Goal: Information Seeking & Learning: Learn about a topic

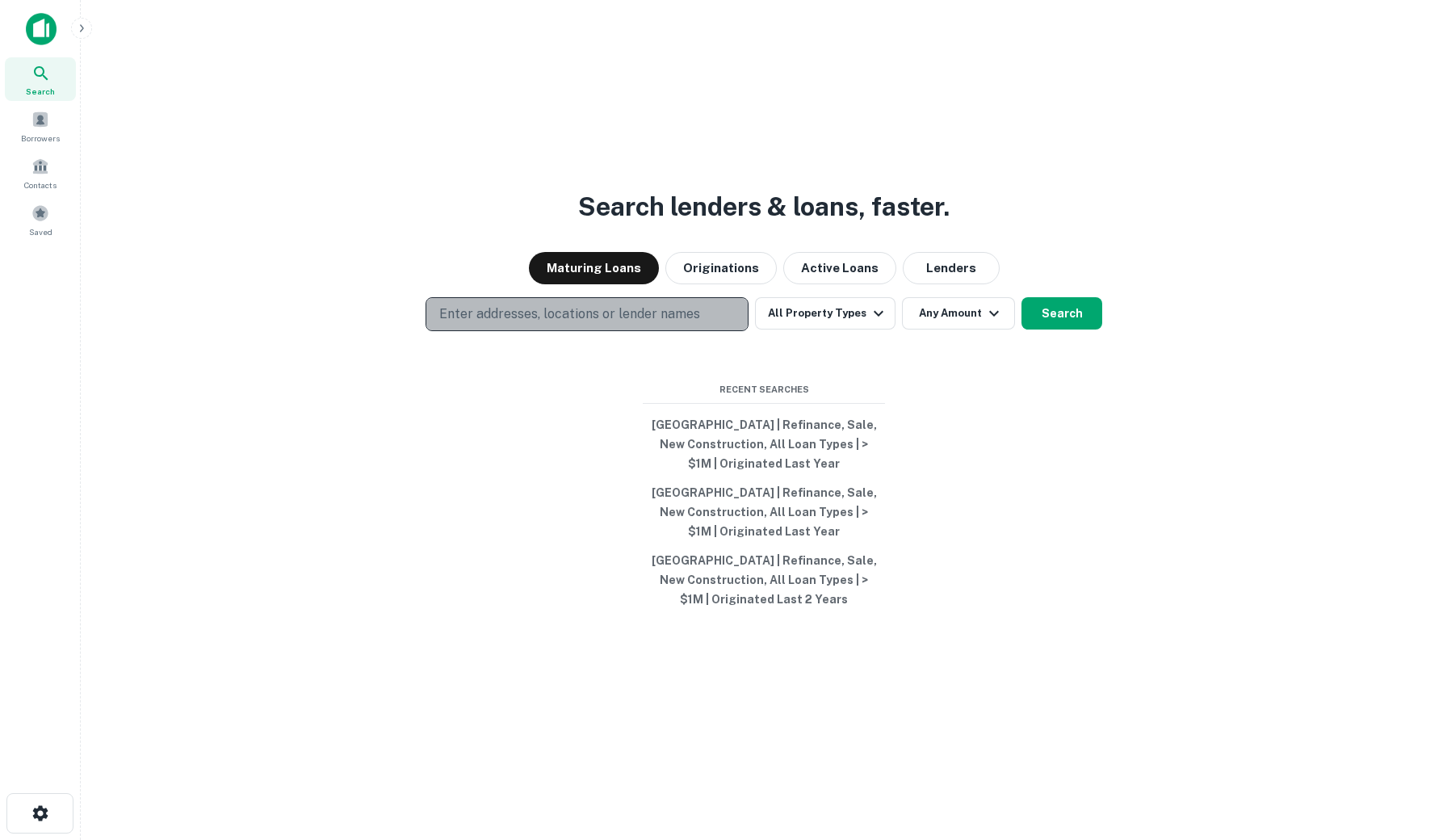
click at [507, 308] on p "Enter addresses, locations or lender names" at bounding box center [570, 314] width 261 height 20
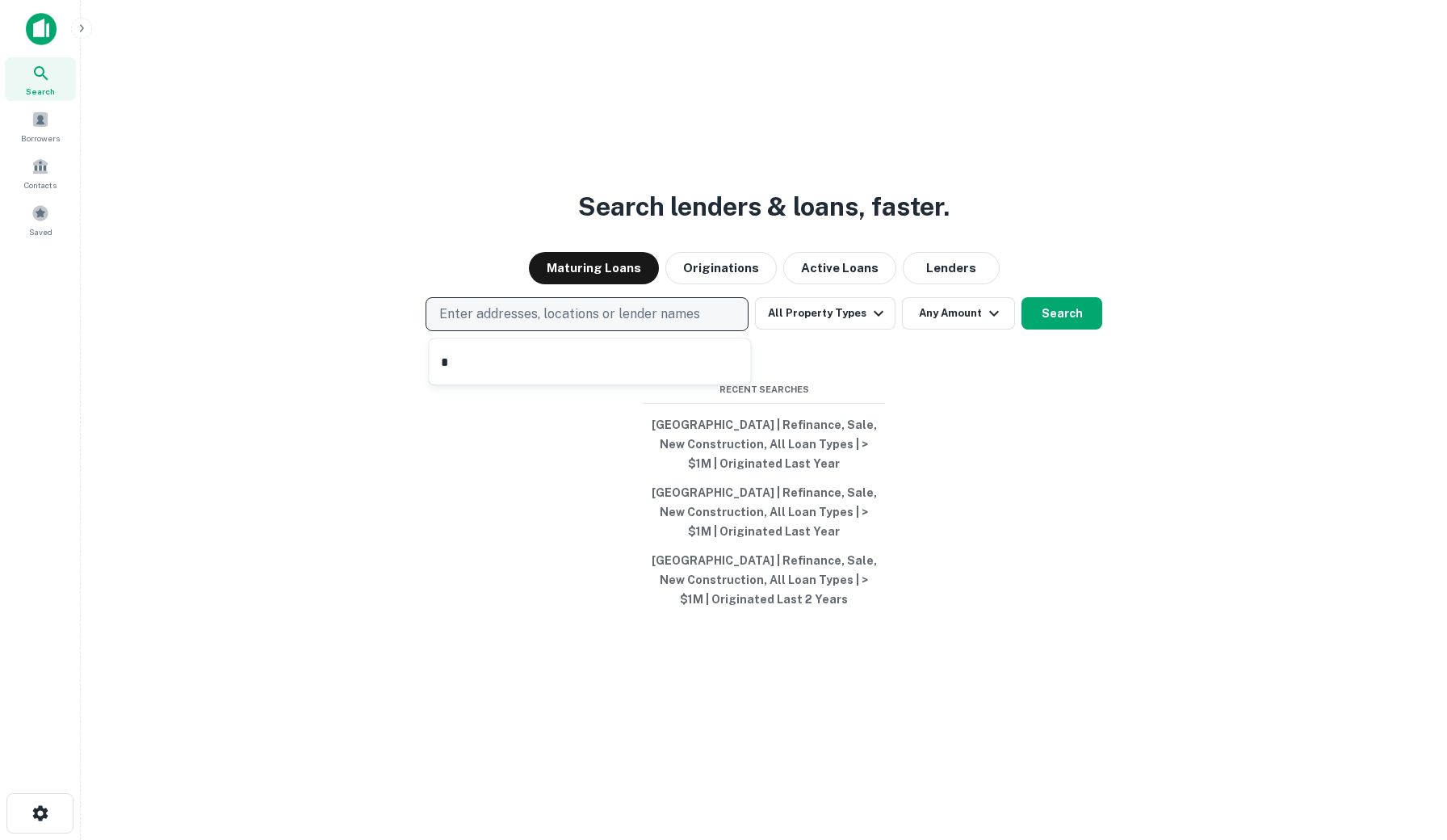
type input "**"
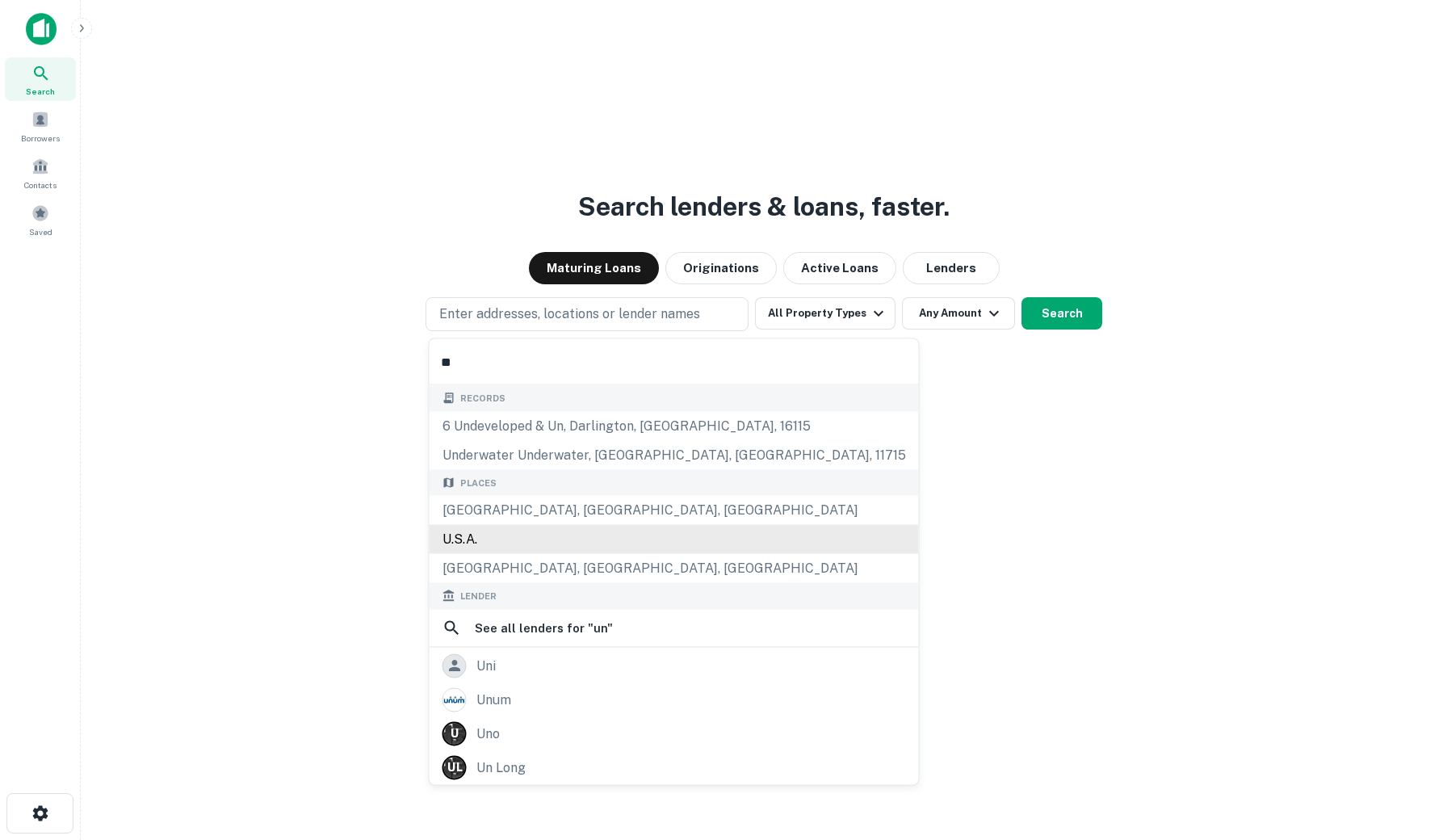
click at [450, 542] on div "U.S.A." at bounding box center [674, 539] width 490 height 29
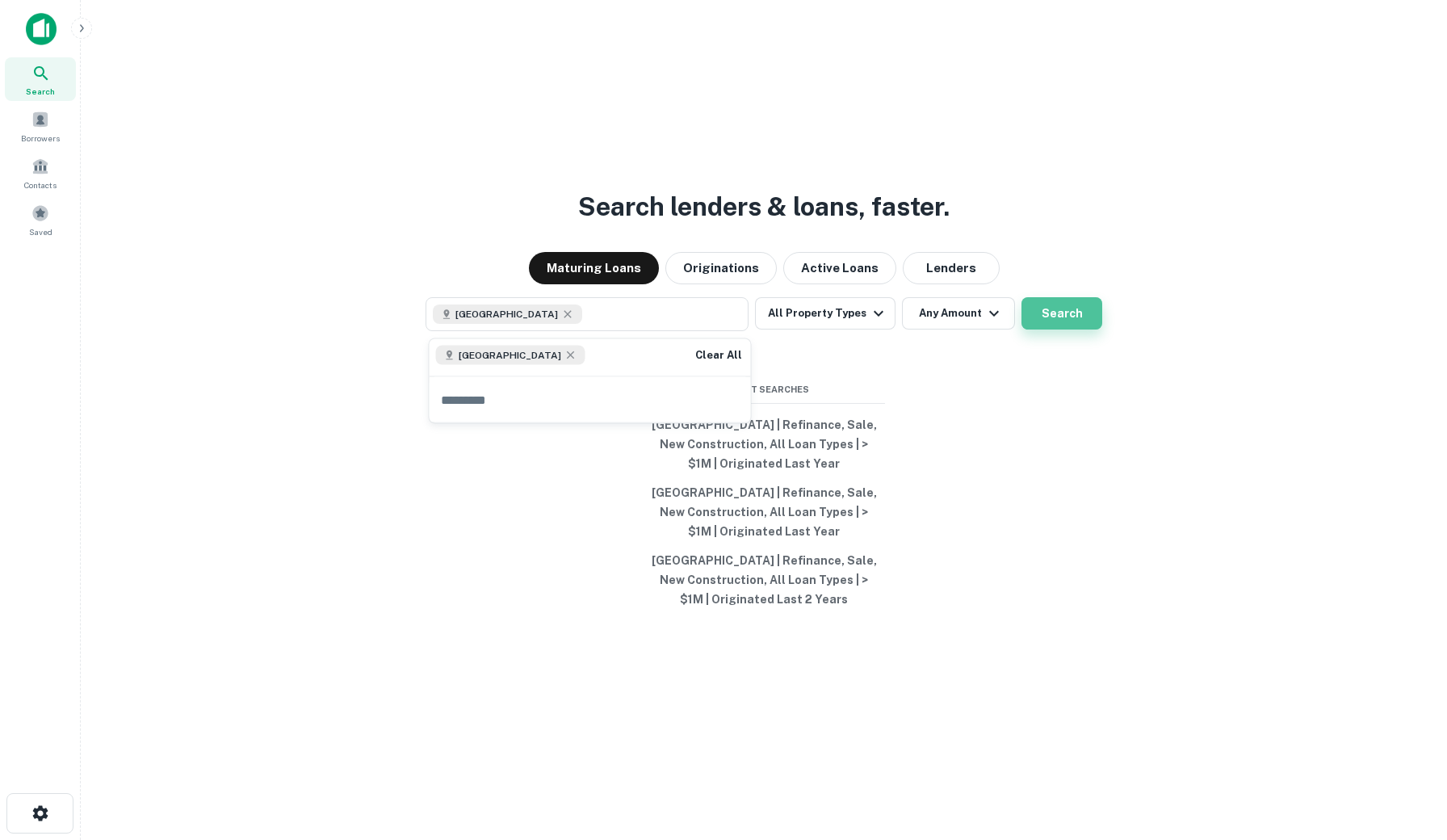
click at [1075, 320] on button "Search" at bounding box center [1062, 313] width 81 height 32
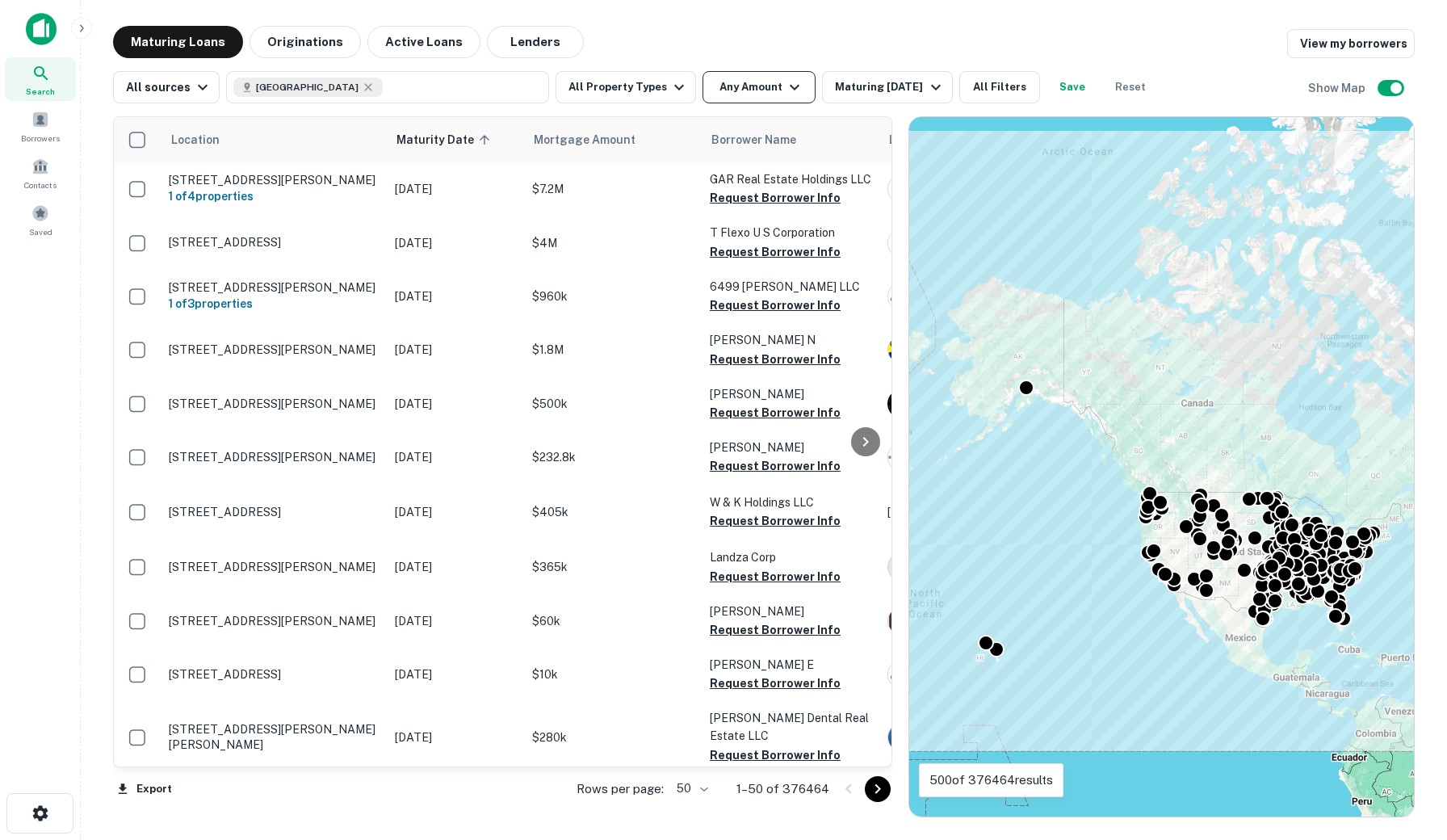
click at [750, 89] on button "Any Amount" at bounding box center [759, 87] width 113 height 32
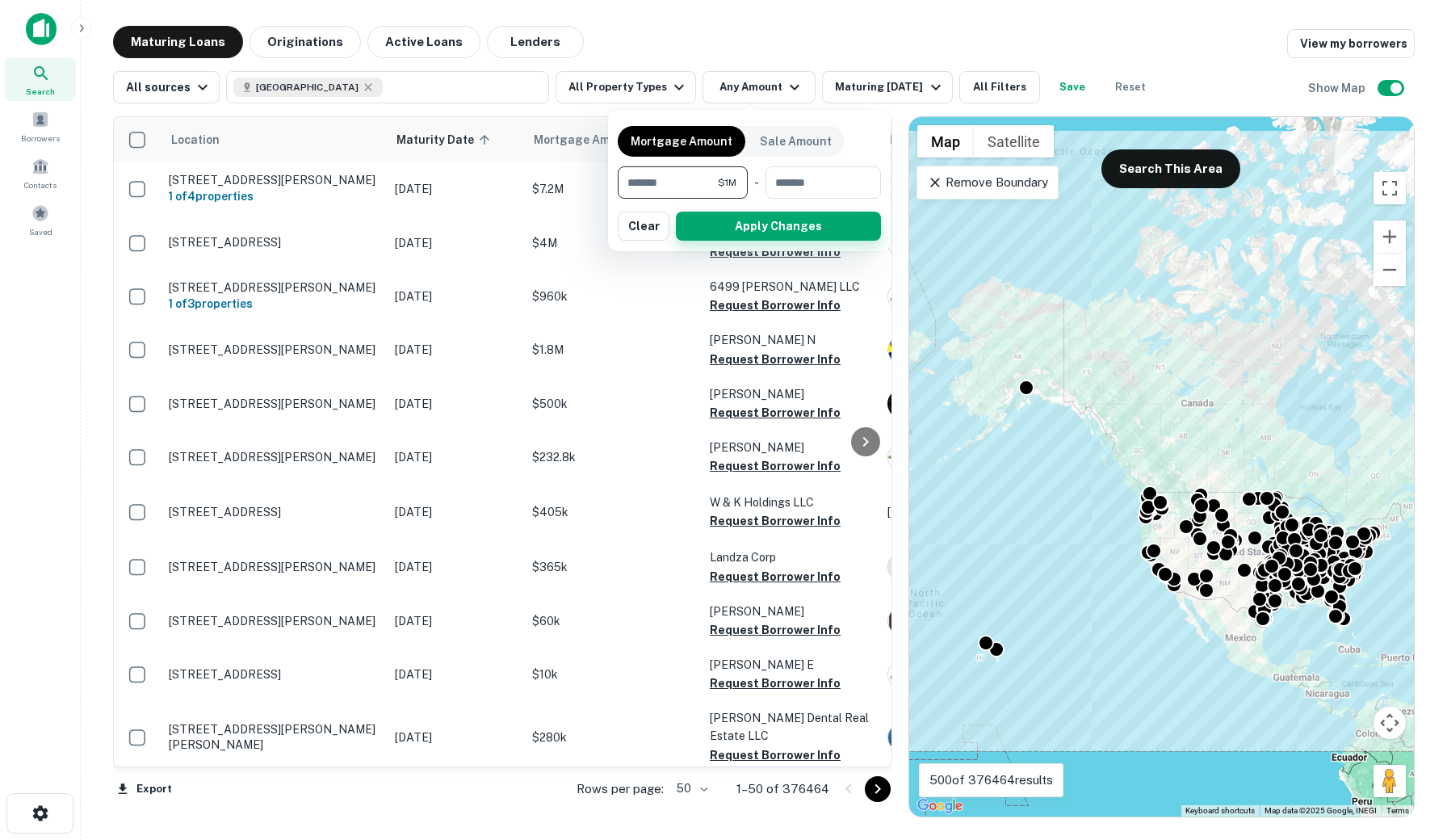
type input "*******"
click at [727, 237] on button "Apply Changes" at bounding box center [779, 226] width 205 height 29
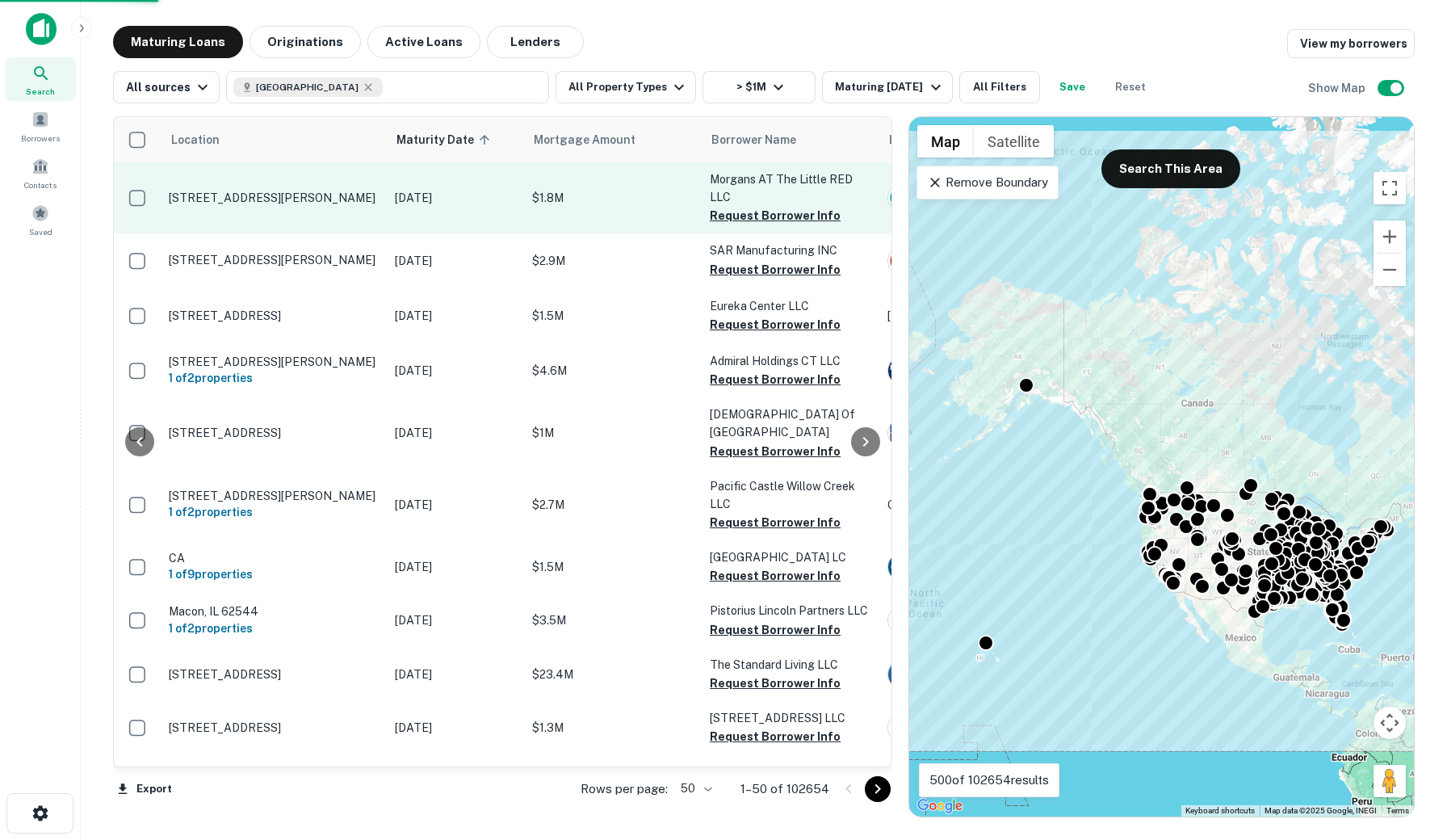
scroll to position [0, 827]
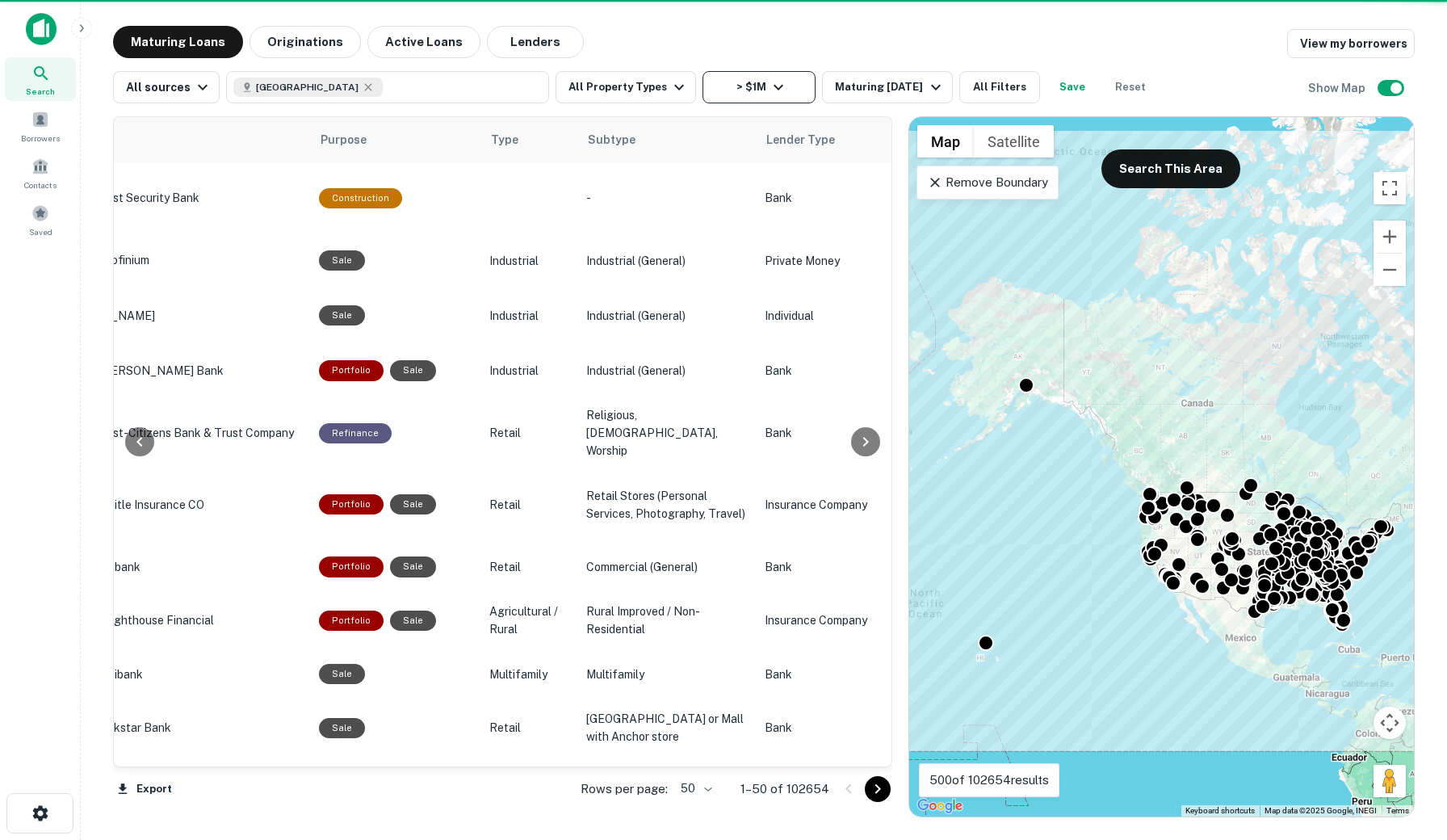
click at [769, 96] on icon "button" at bounding box center [778, 87] width 20 height 20
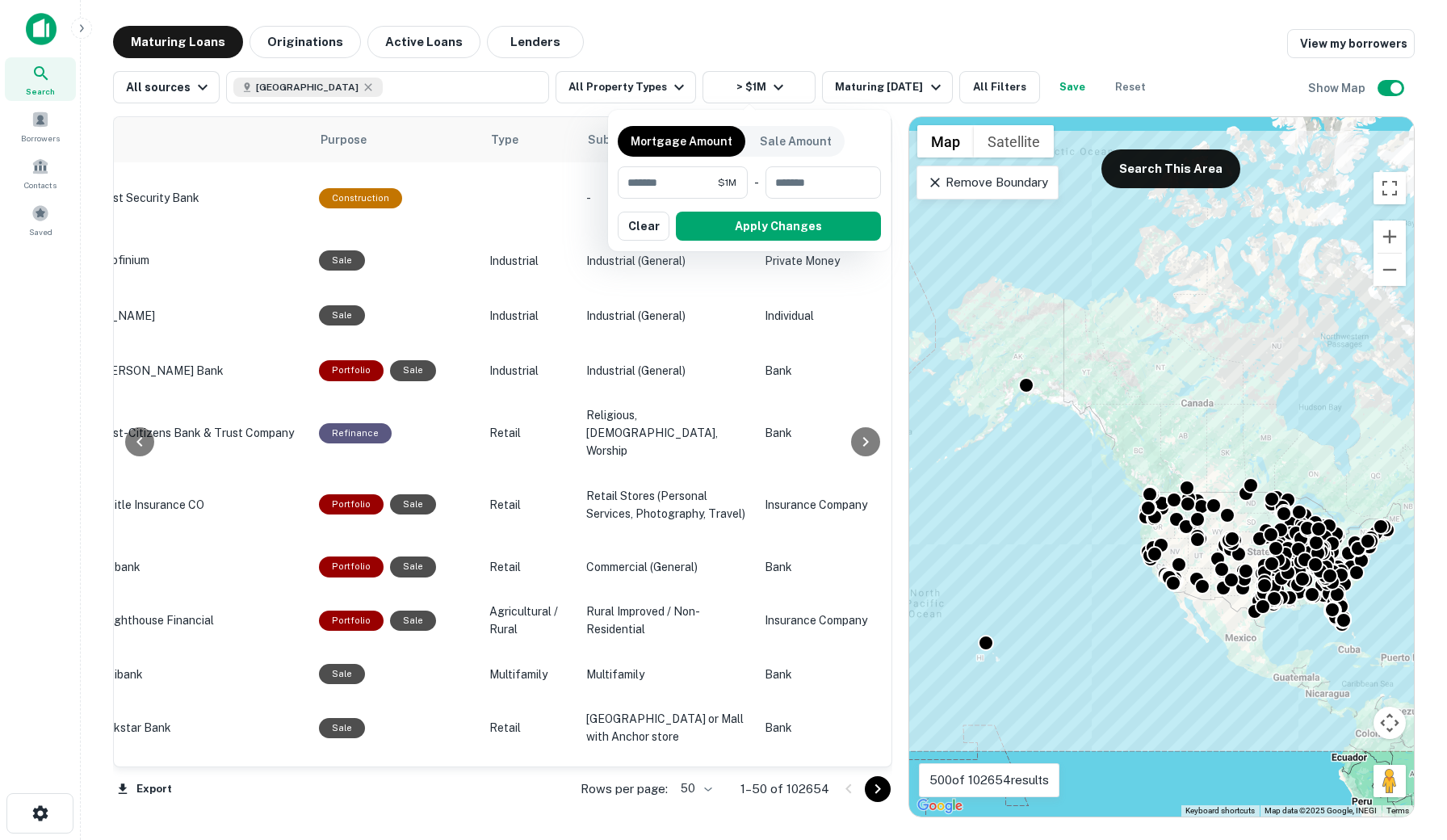
click at [877, 80] on div at bounding box center [724, 420] width 1447 height 840
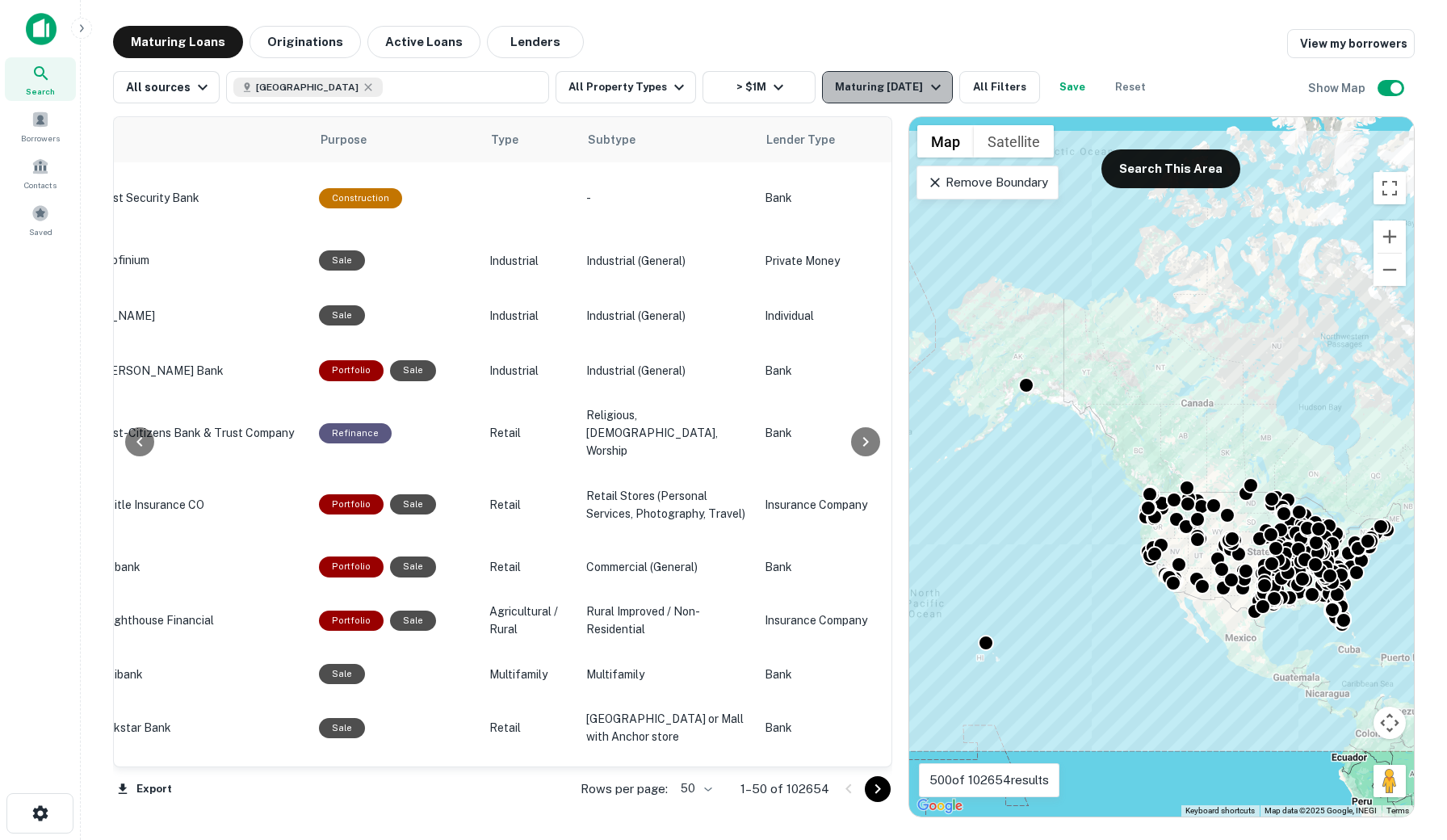
click at [915, 87] on div "Maturing [DATE]" at bounding box center [890, 87] width 110 height 20
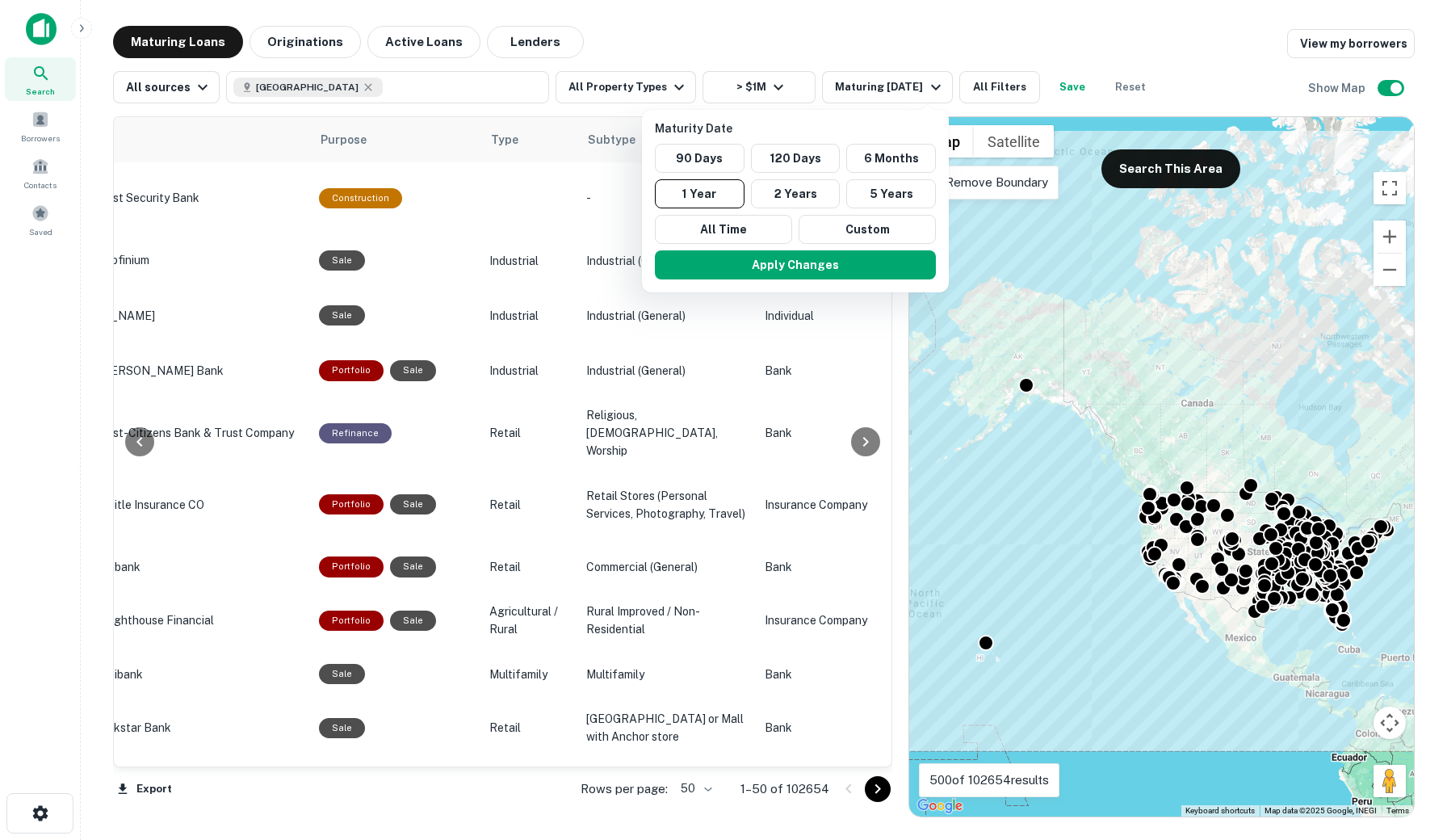
click at [997, 84] on div at bounding box center [724, 420] width 1447 height 840
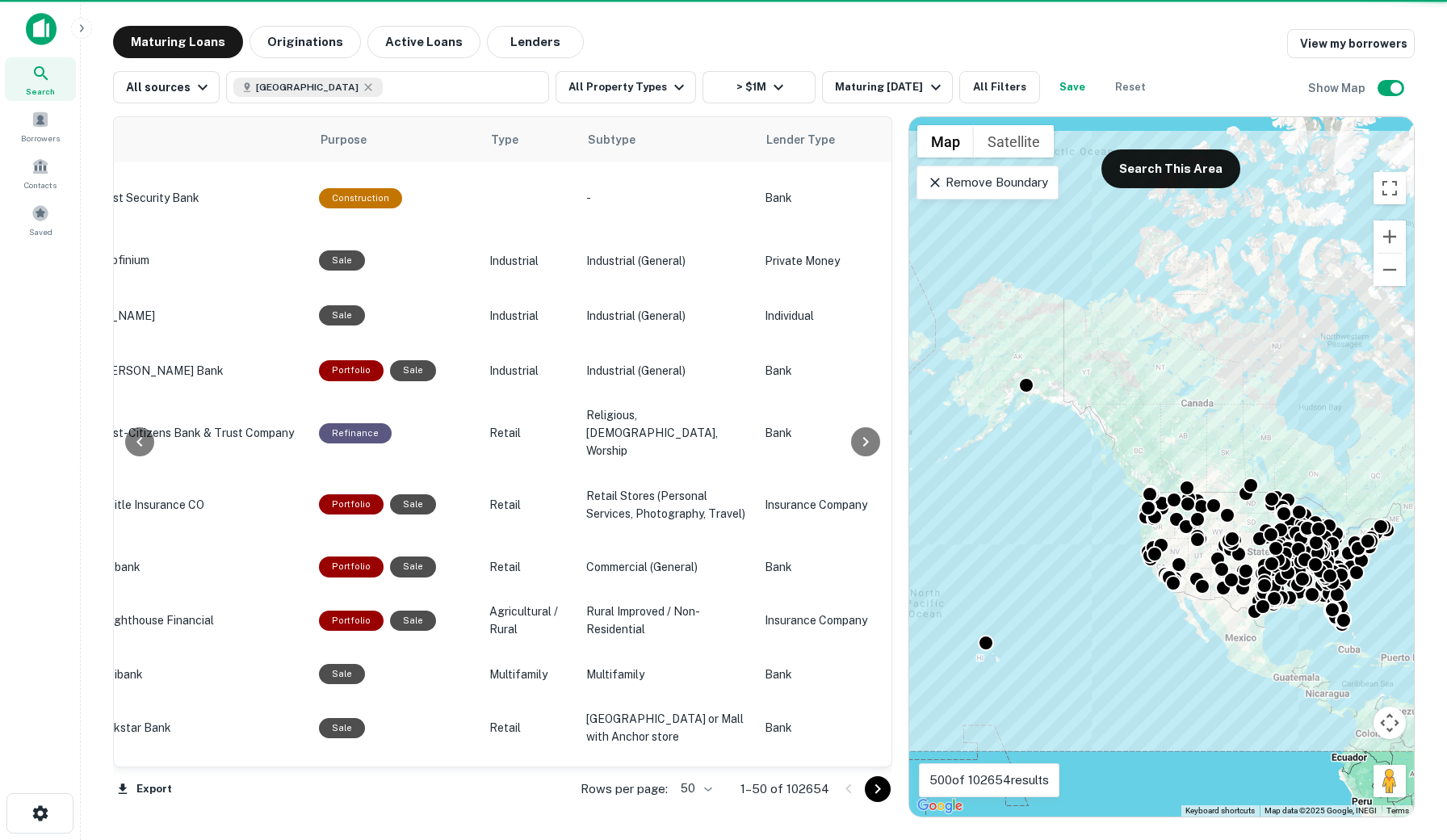
click at [997, 84] on button "All Filters" at bounding box center [1000, 87] width 81 height 32
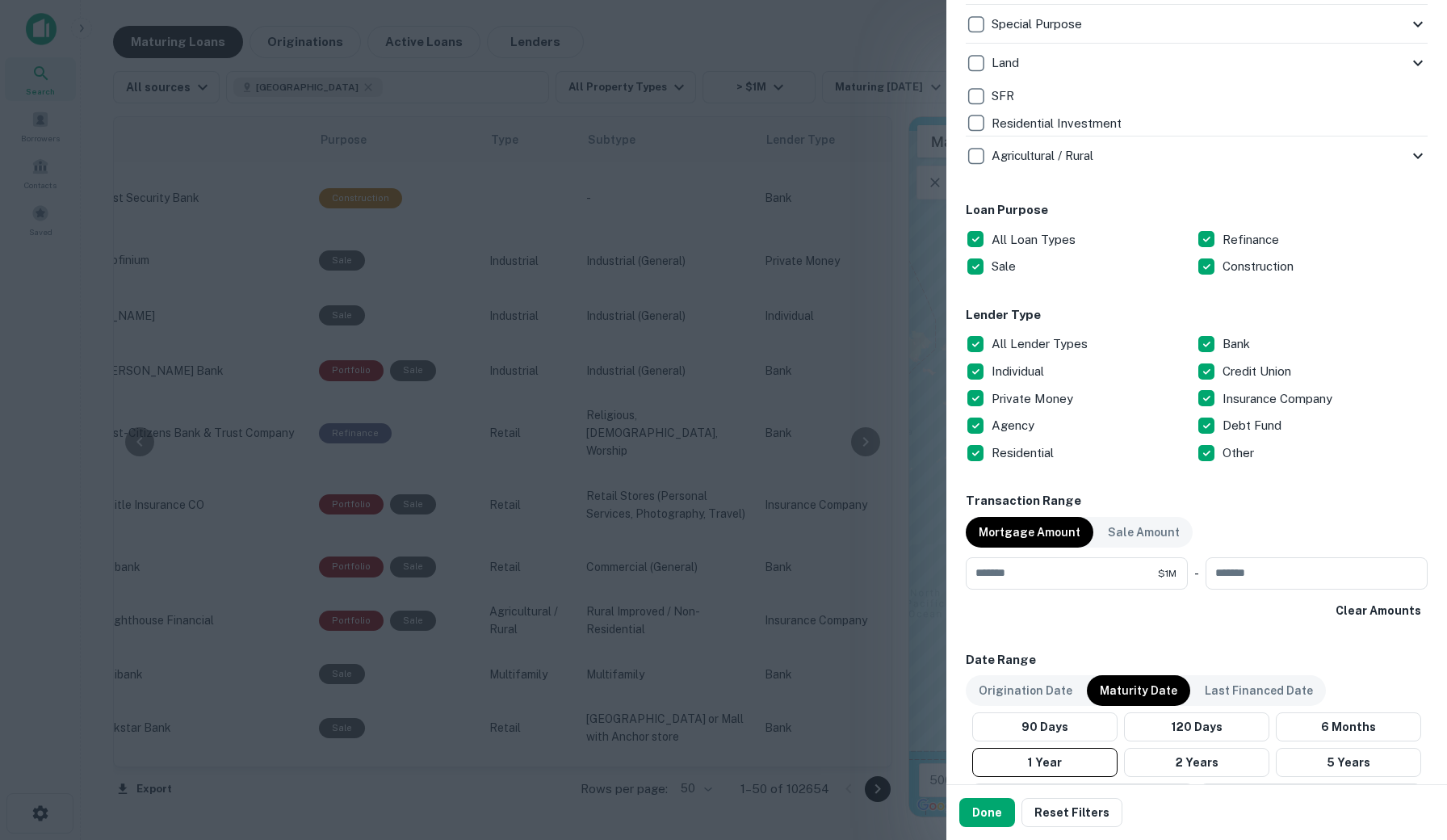
scroll to position [728, 0]
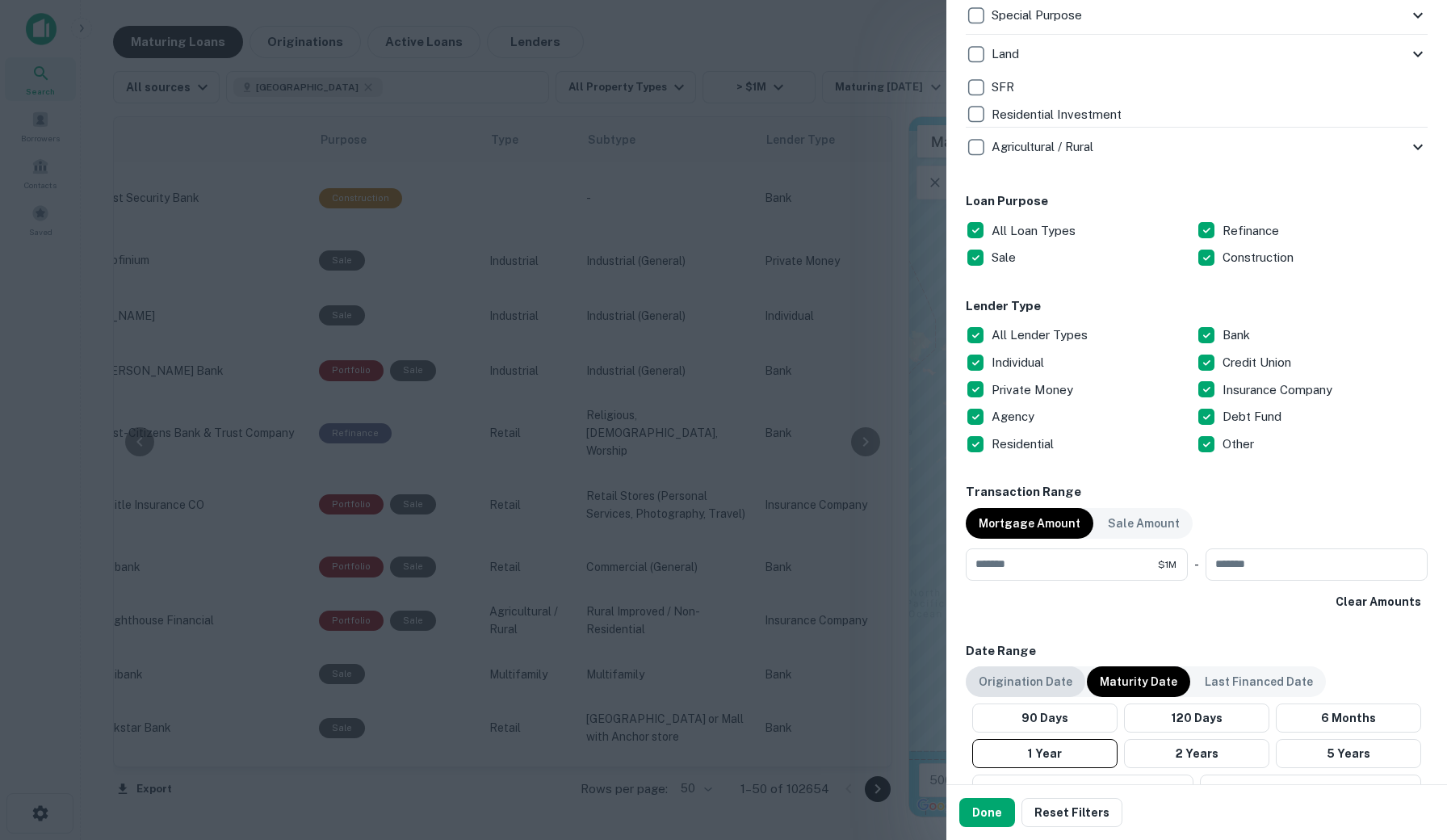
click at [1028, 677] on p "Origination Date" at bounding box center [1026, 681] width 94 height 18
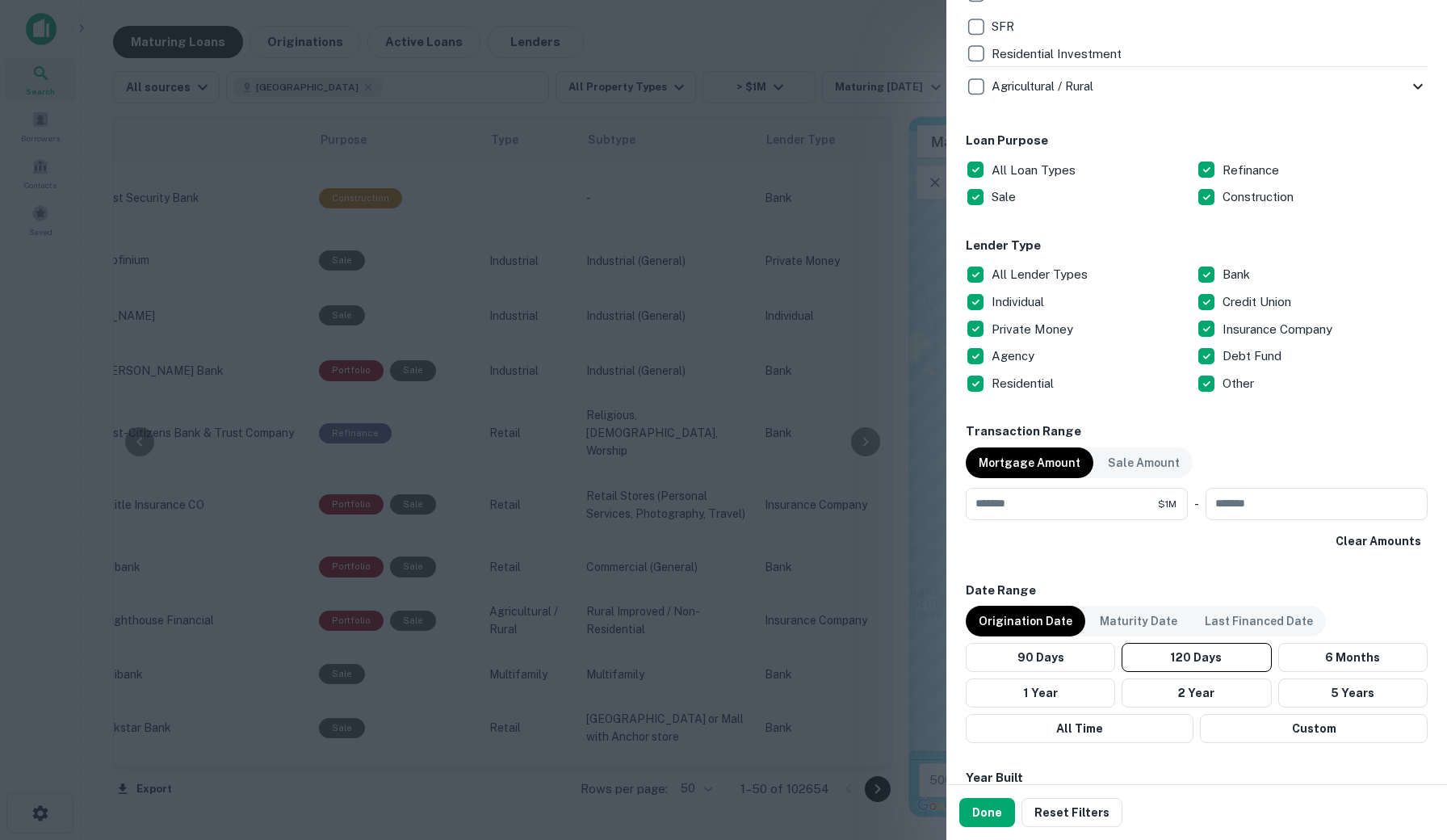
scroll to position [805, 0]
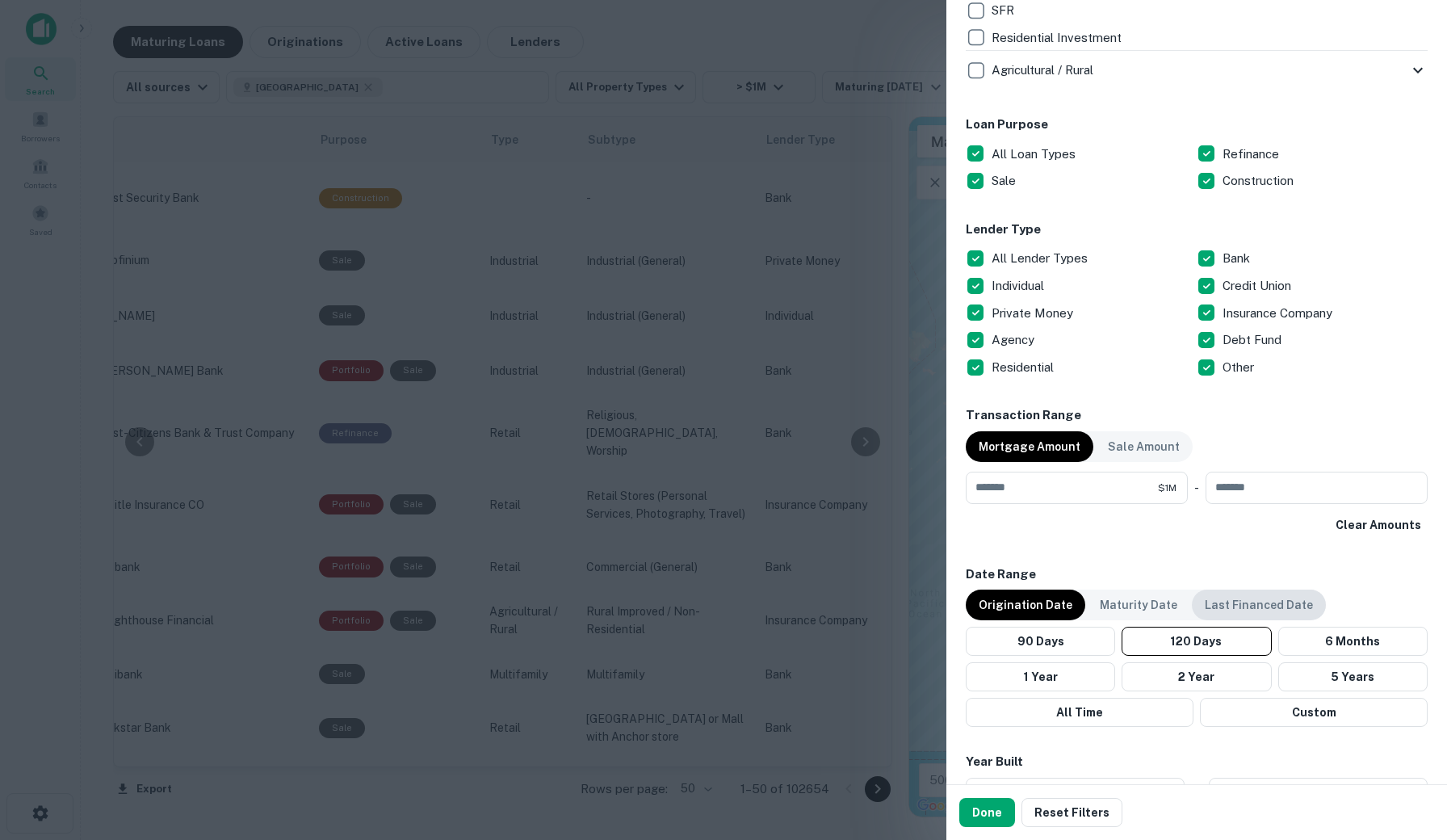
click at [1227, 598] on p "Last Financed Date" at bounding box center [1259, 604] width 108 height 18
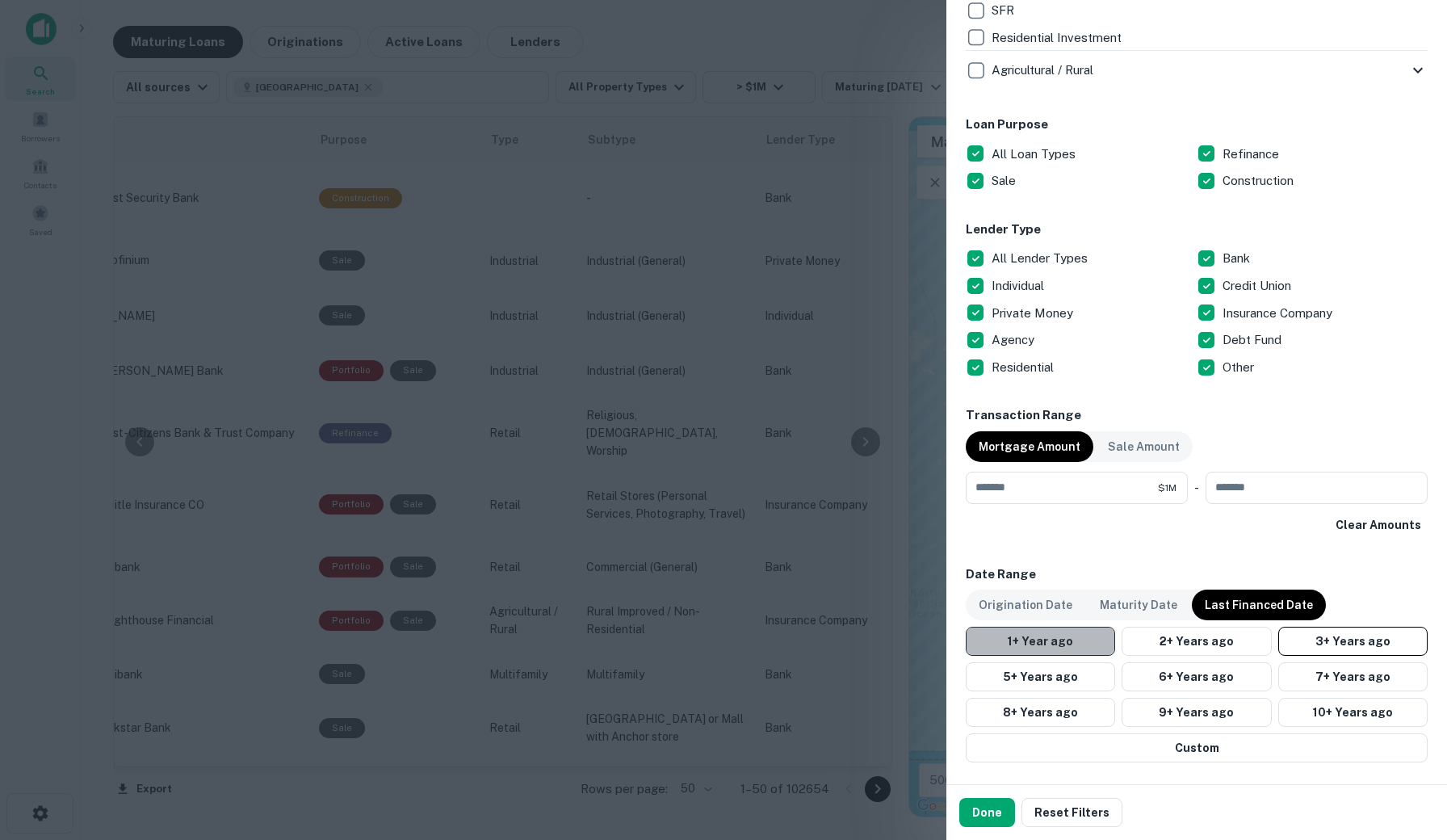
click at [1037, 637] on button "1+ Year ago" at bounding box center [1040, 641] width 149 height 29
click at [984, 819] on button "Done" at bounding box center [987, 812] width 55 height 29
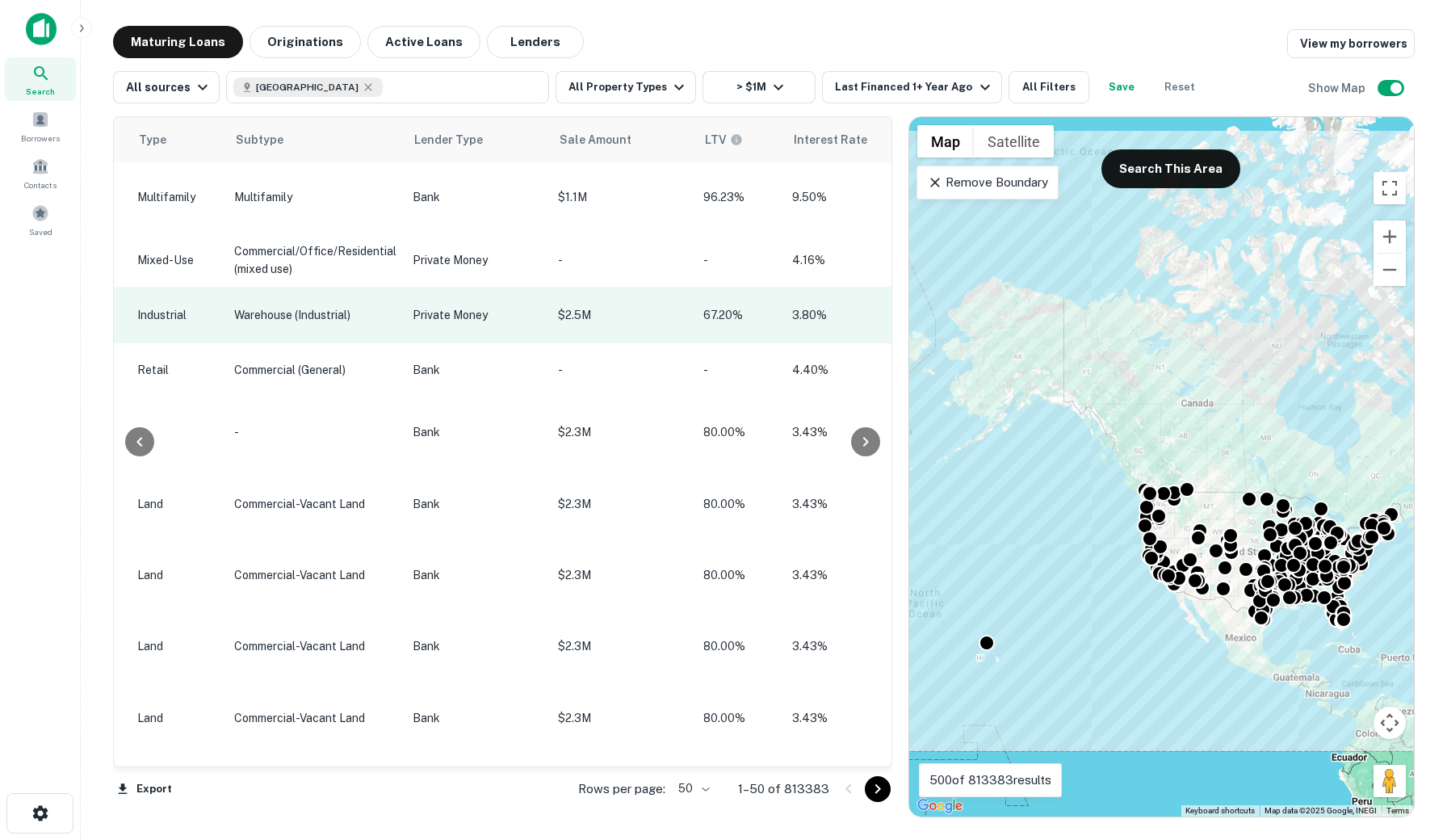
scroll to position [1, 1181]
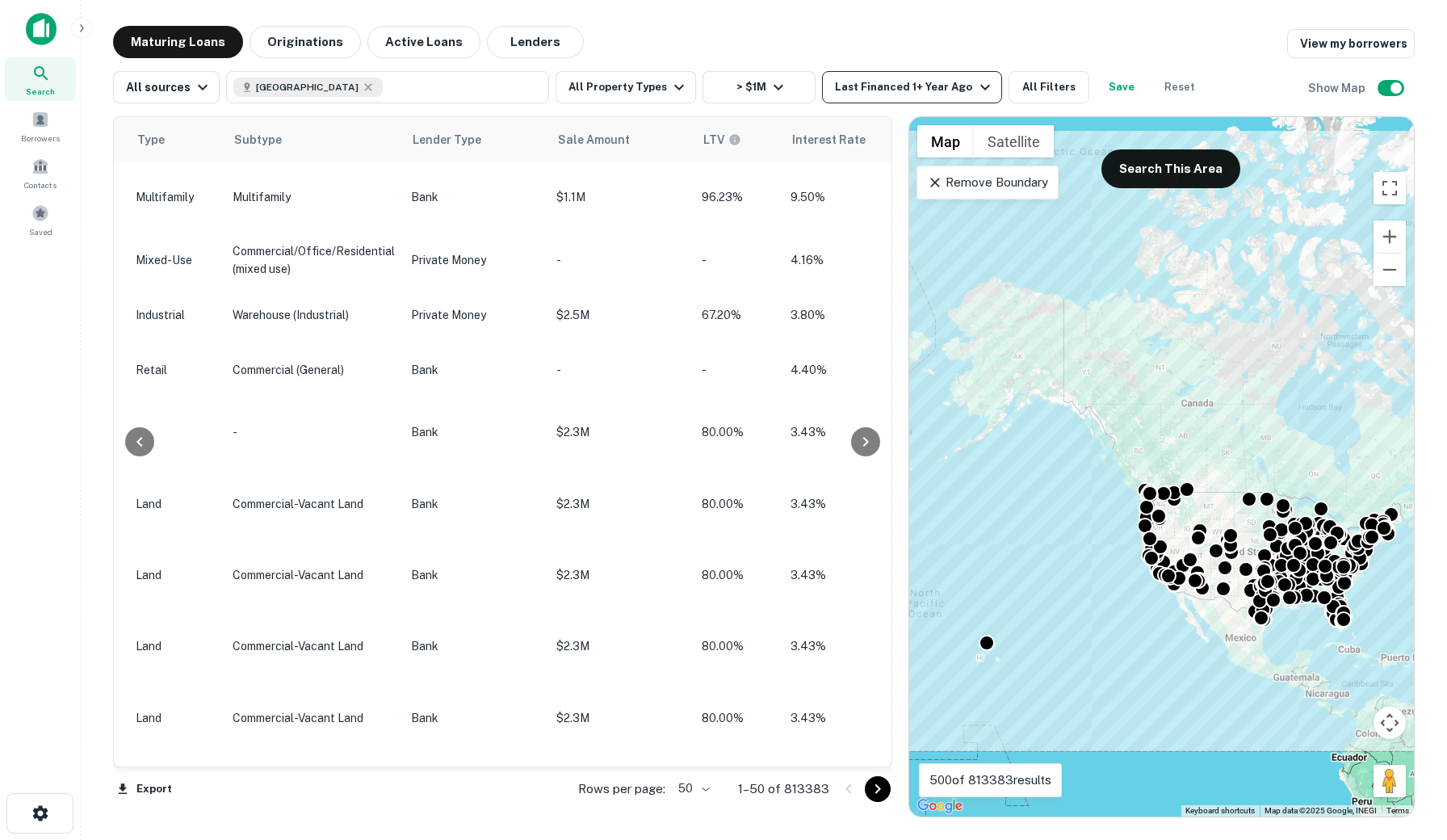
click at [957, 87] on div "Last Financed 1+ Year Ago" at bounding box center [914, 87] width 159 height 20
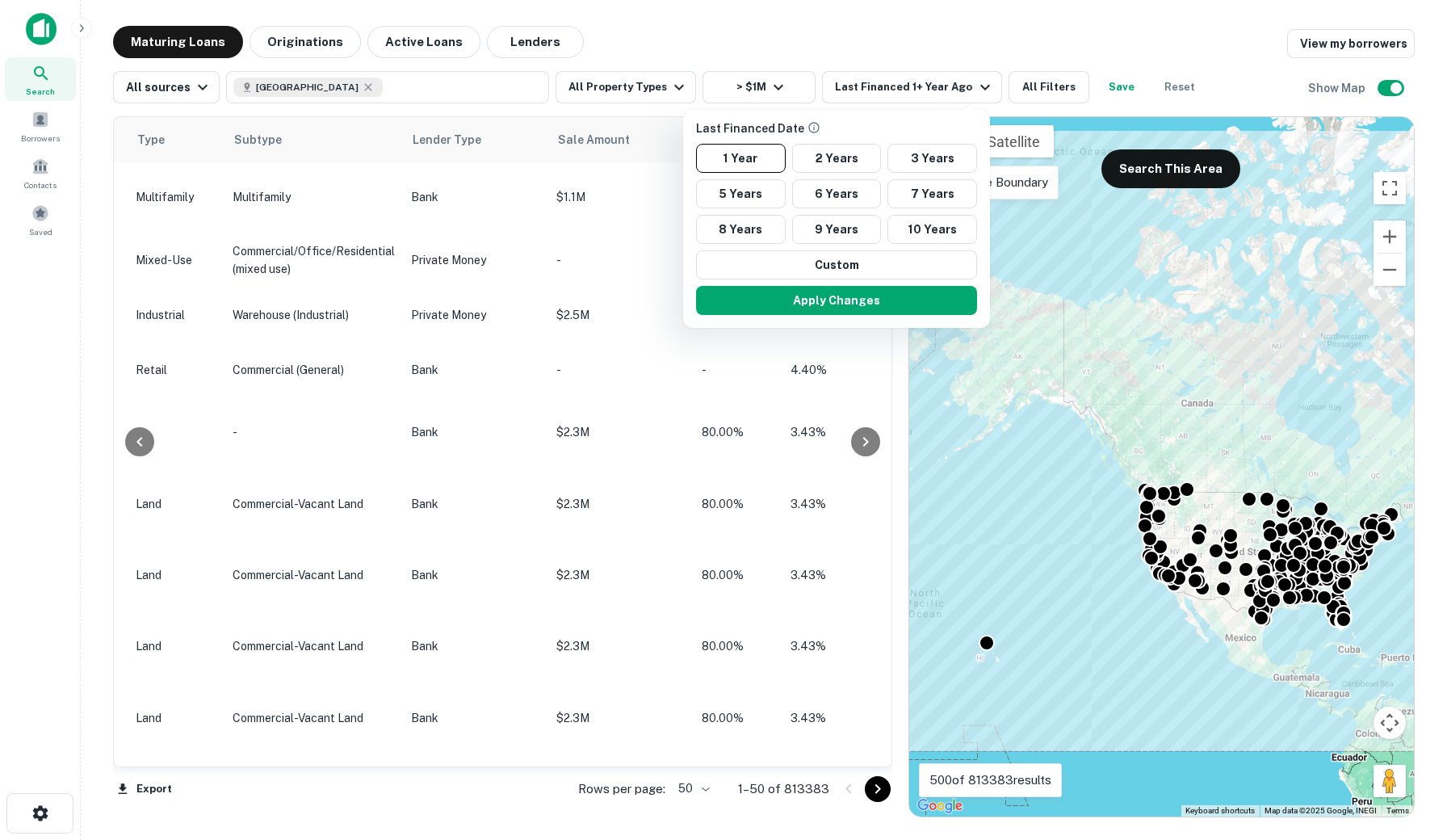
click at [1090, 56] on div at bounding box center [724, 420] width 1447 height 840
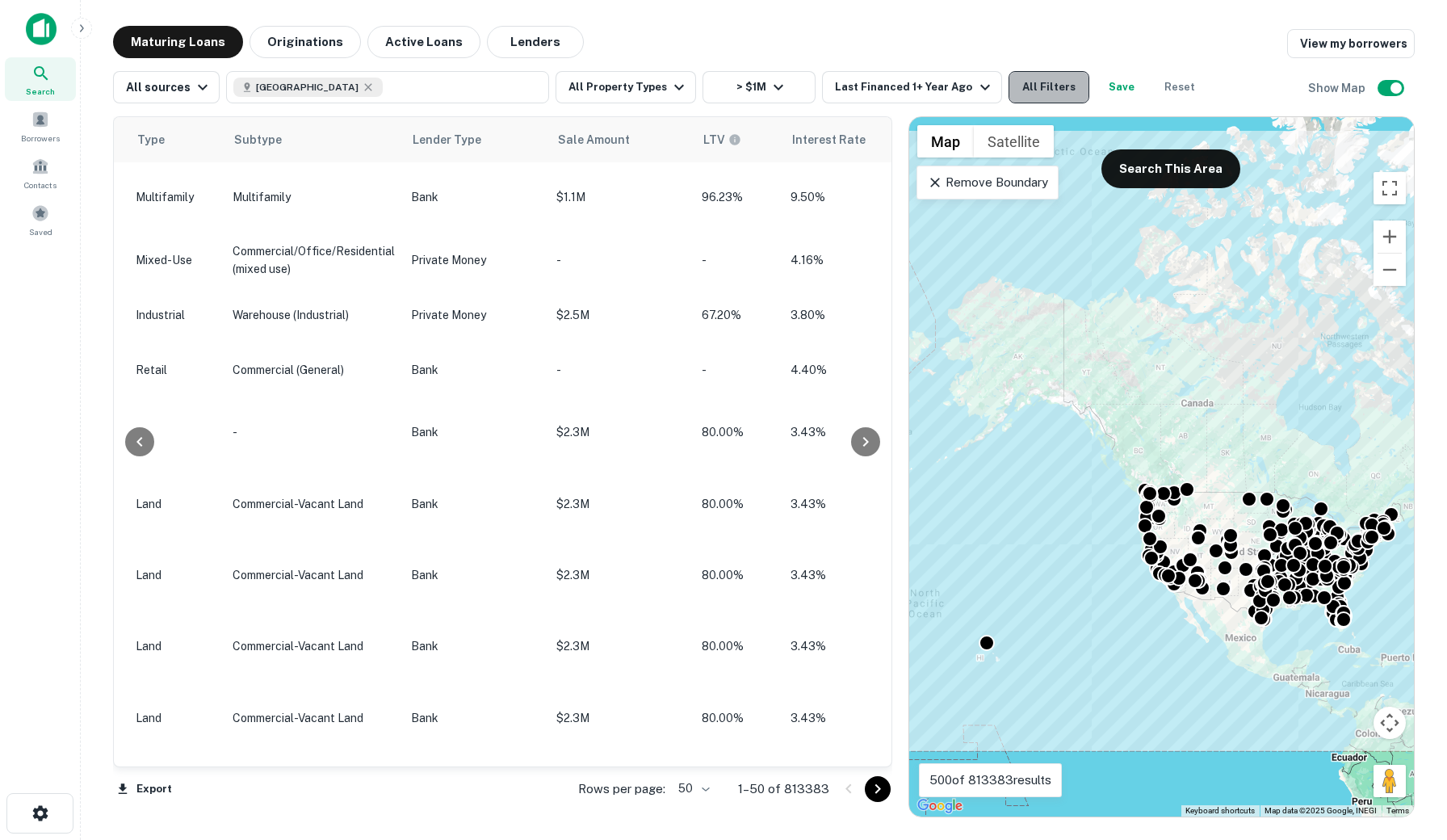
click at [1019, 86] on button "All Filters" at bounding box center [1050, 87] width 81 height 32
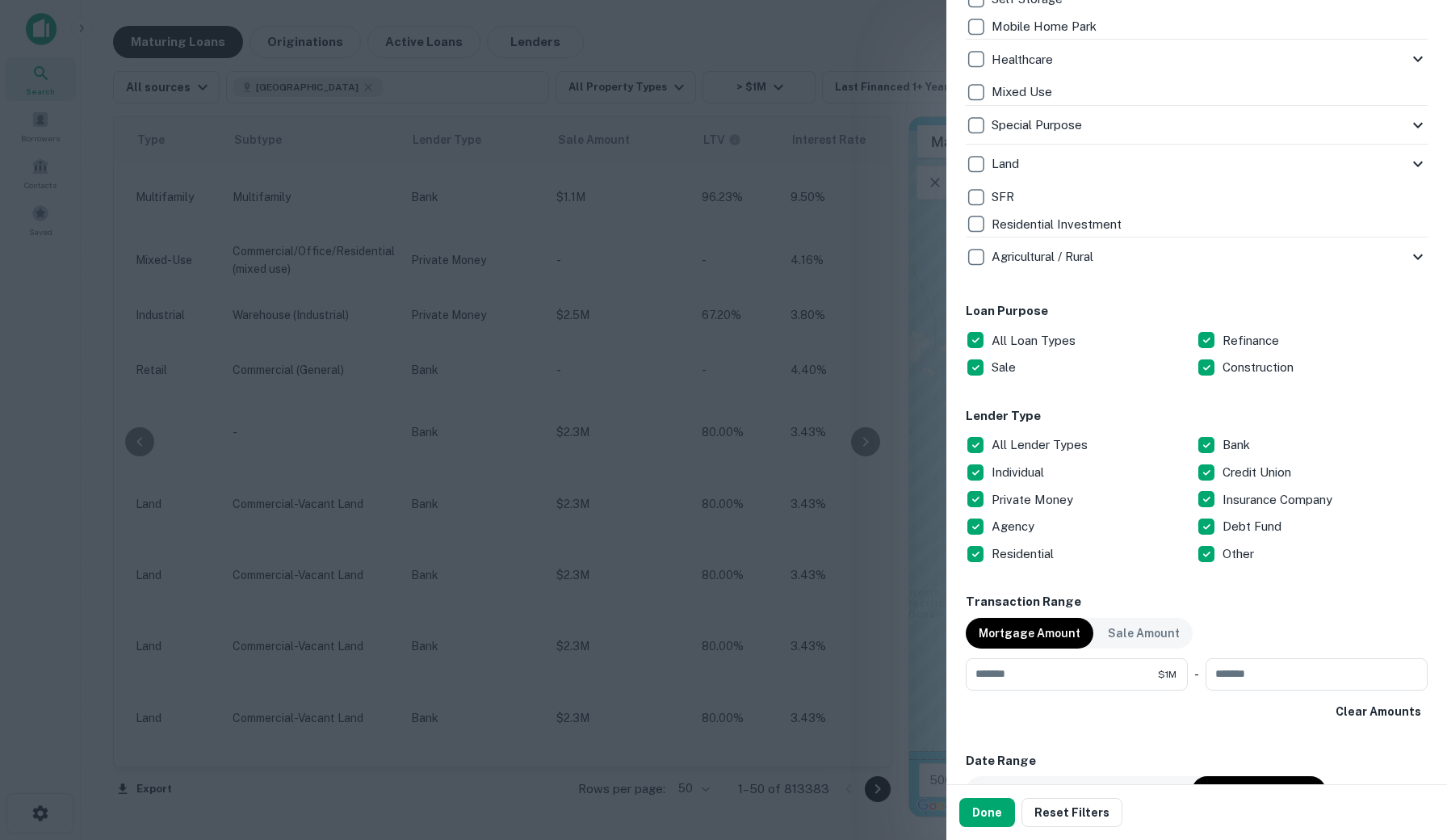
scroll to position [616, 0]
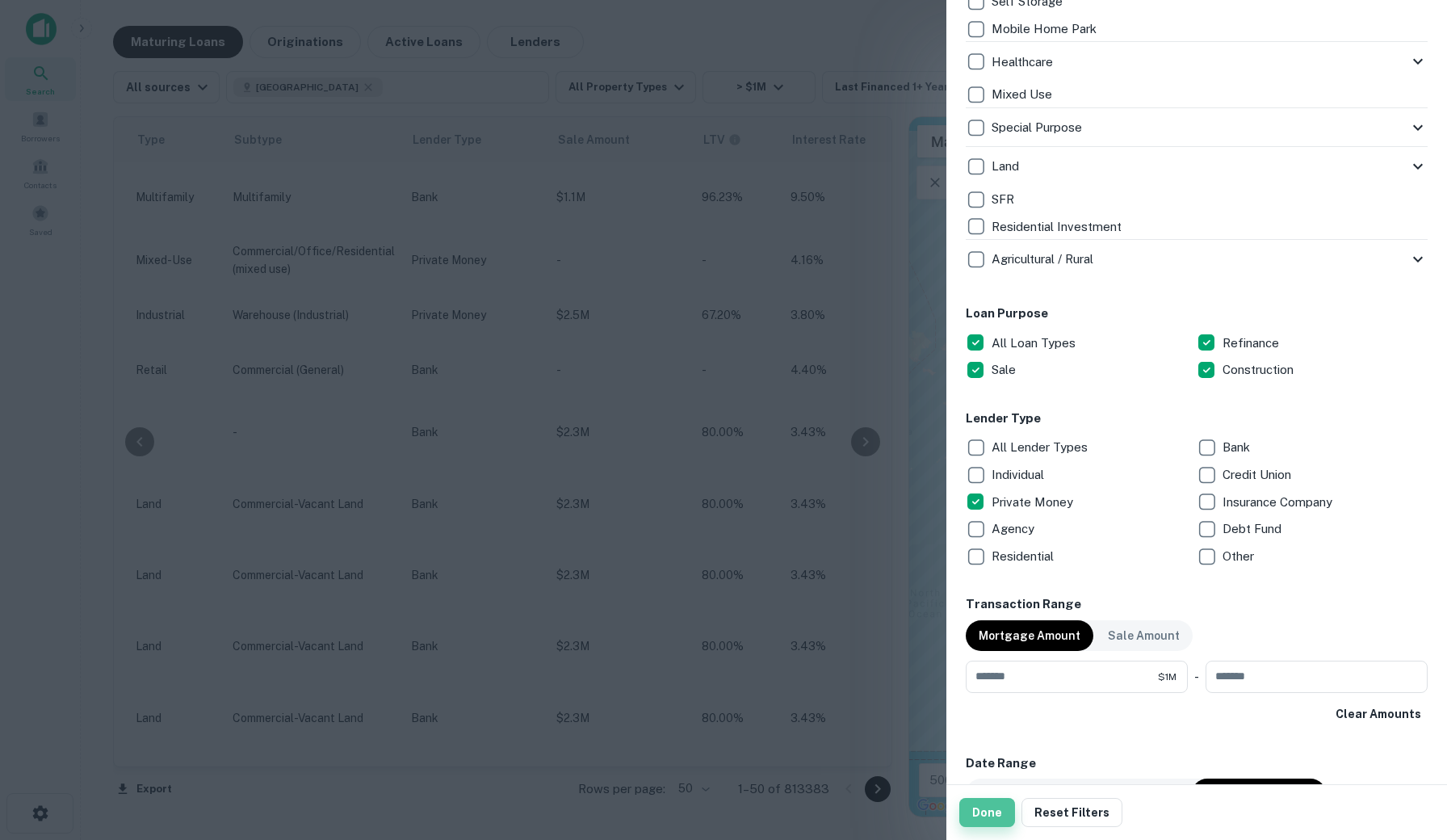
click at [988, 813] on button "Done" at bounding box center [987, 812] width 55 height 29
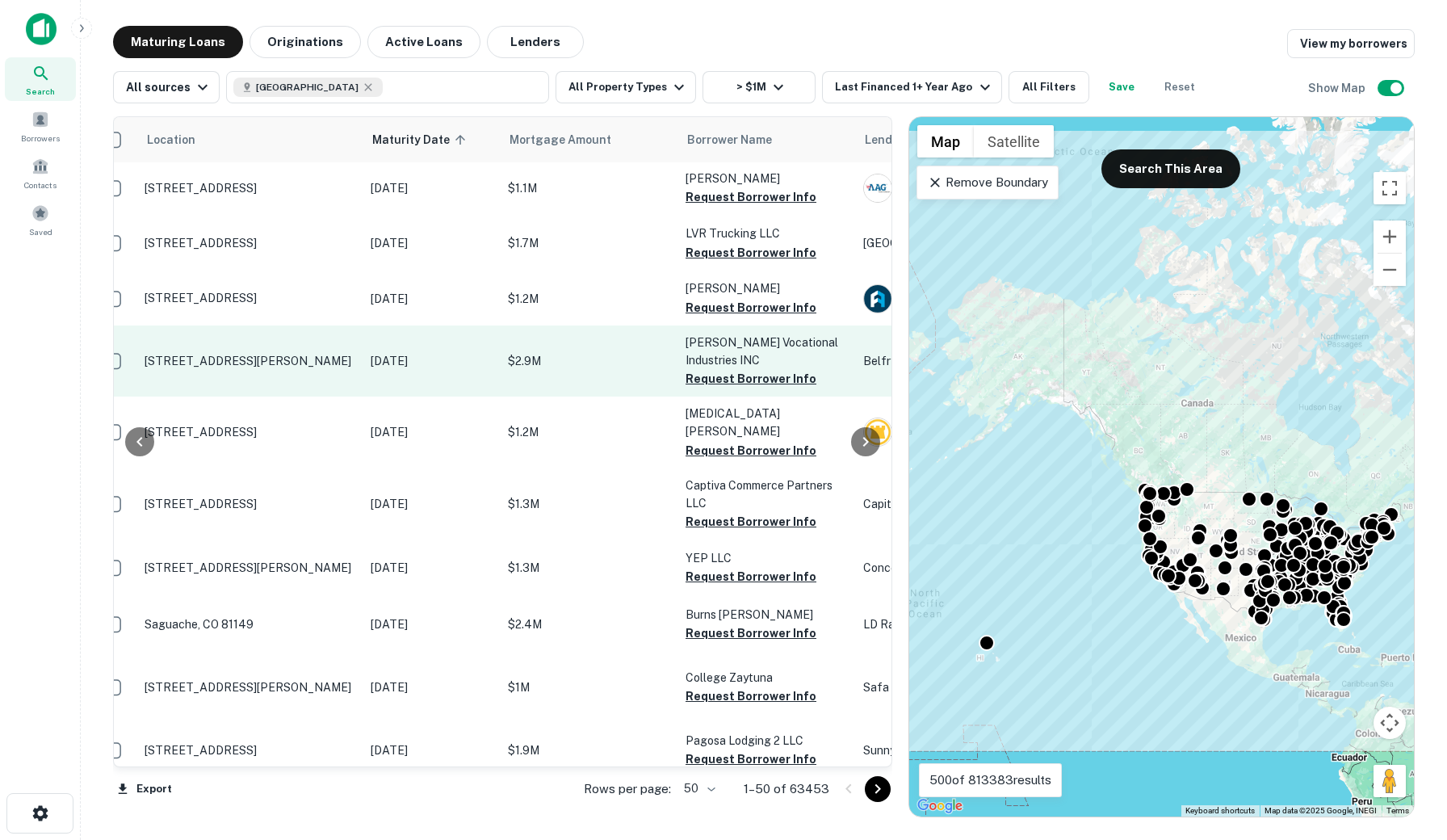
scroll to position [1, 332]
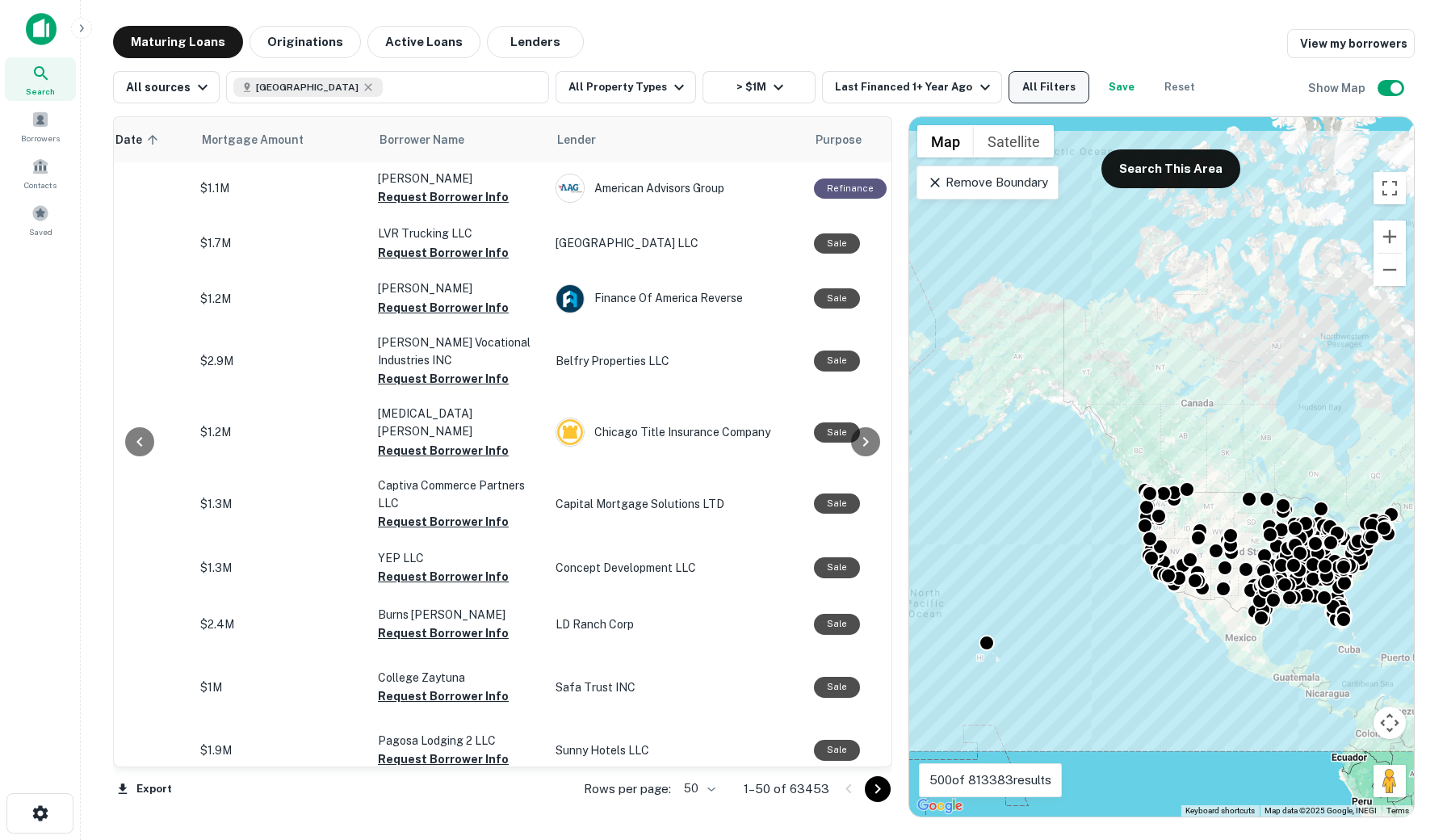
click at [1061, 90] on button "All Filters" at bounding box center [1050, 87] width 81 height 32
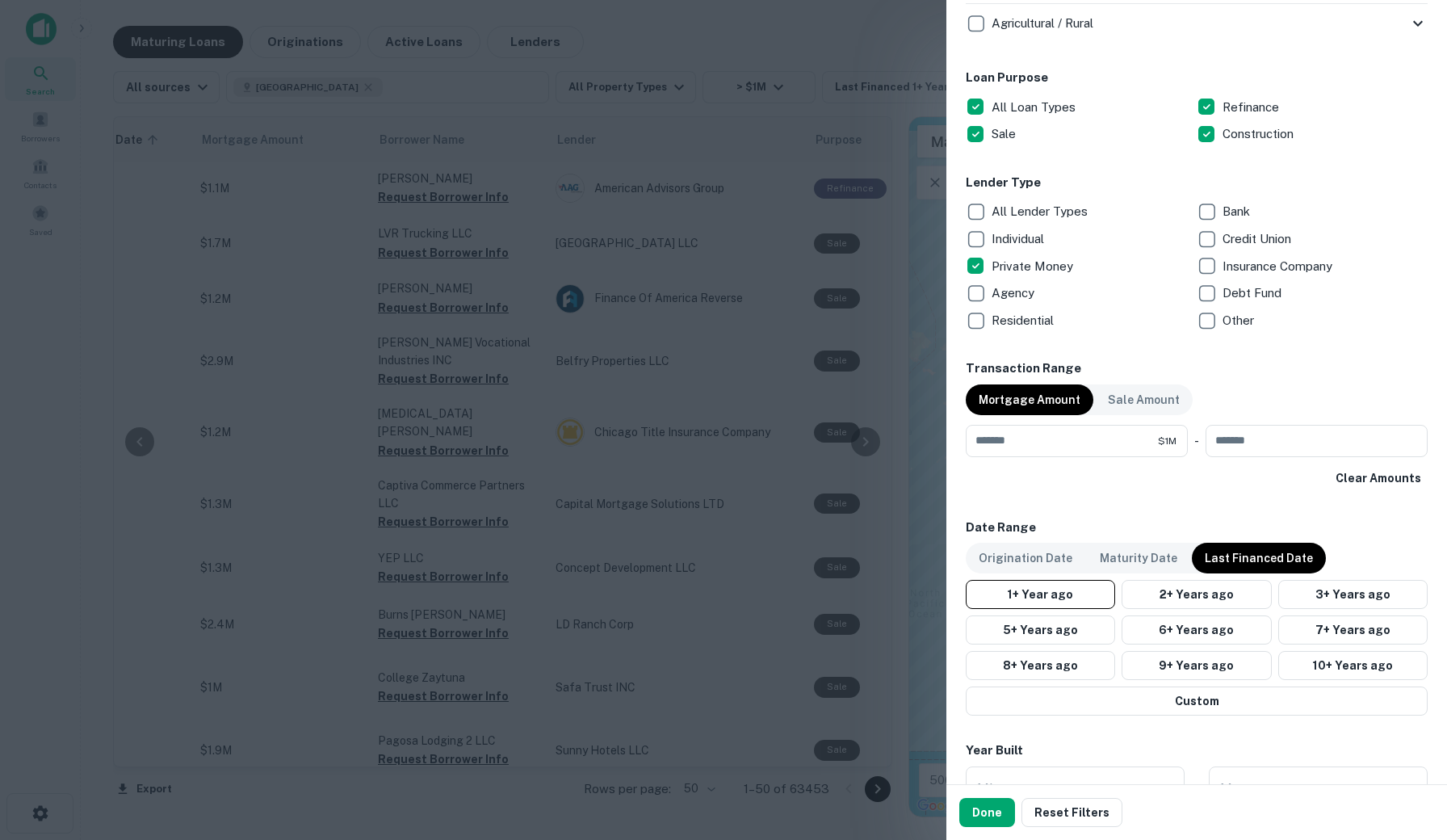
scroll to position [850, 0]
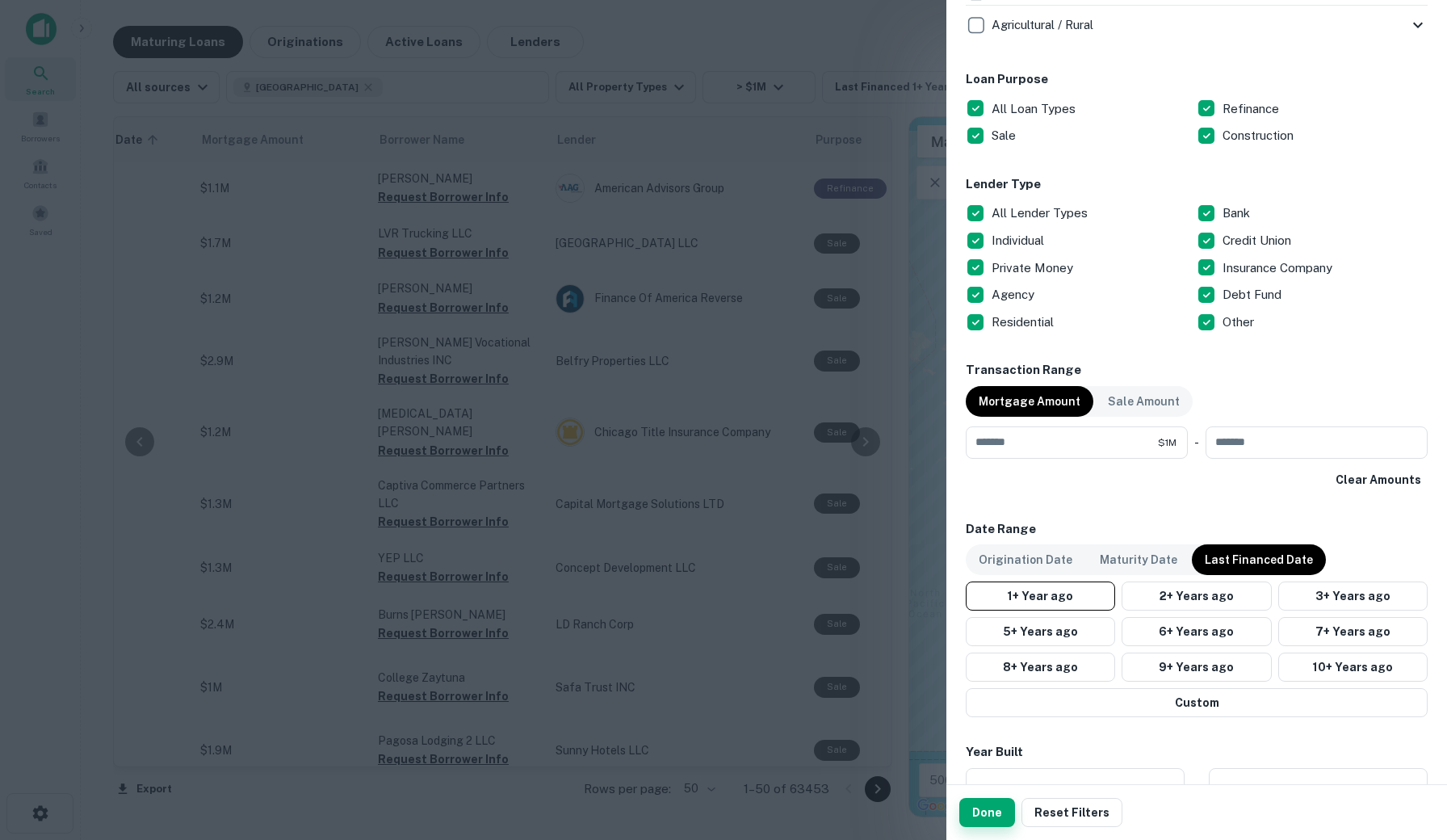
click at [996, 816] on button "Done" at bounding box center [987, 812] width 55 height 29
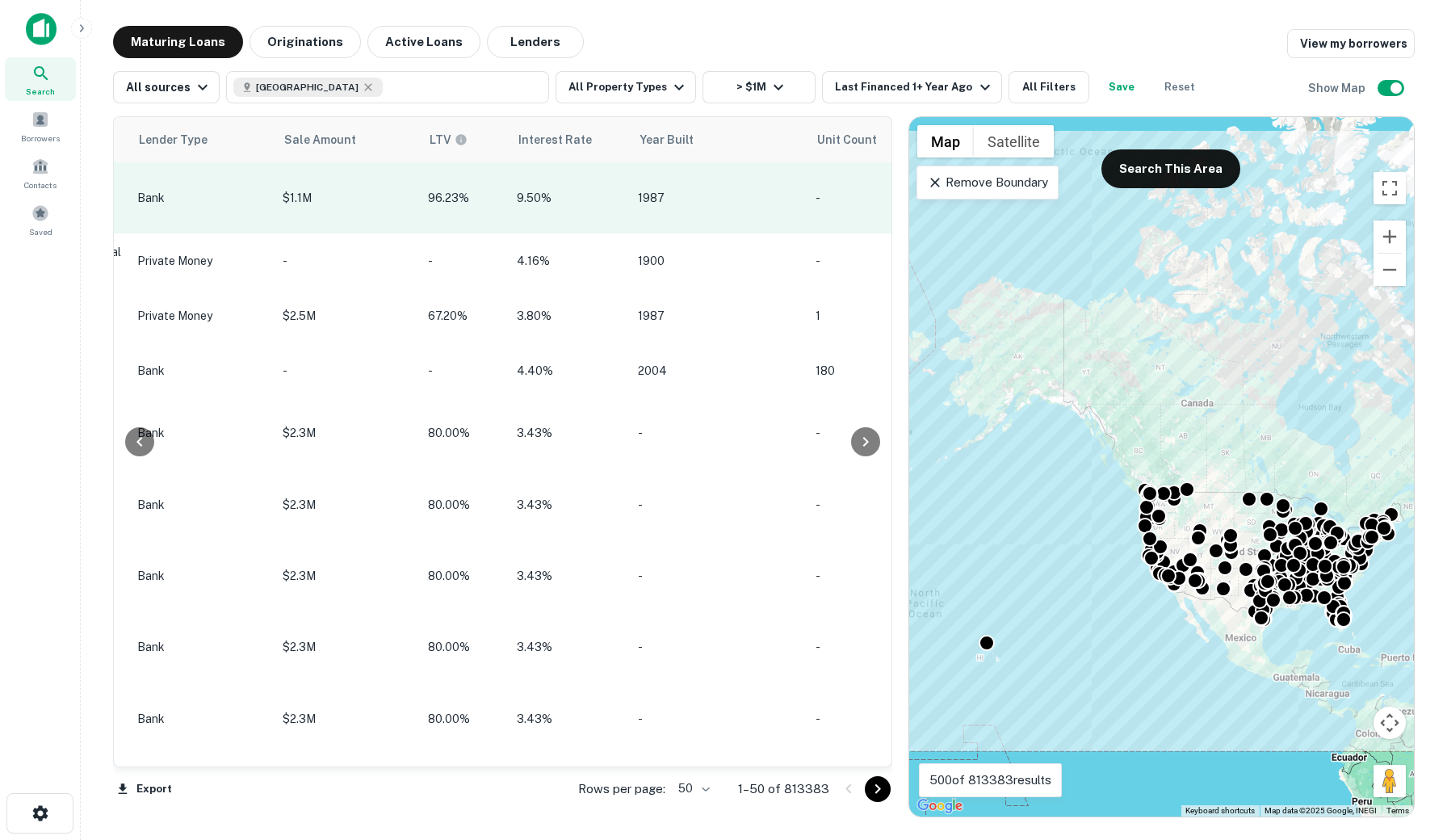
scroll to position [0, 1453]
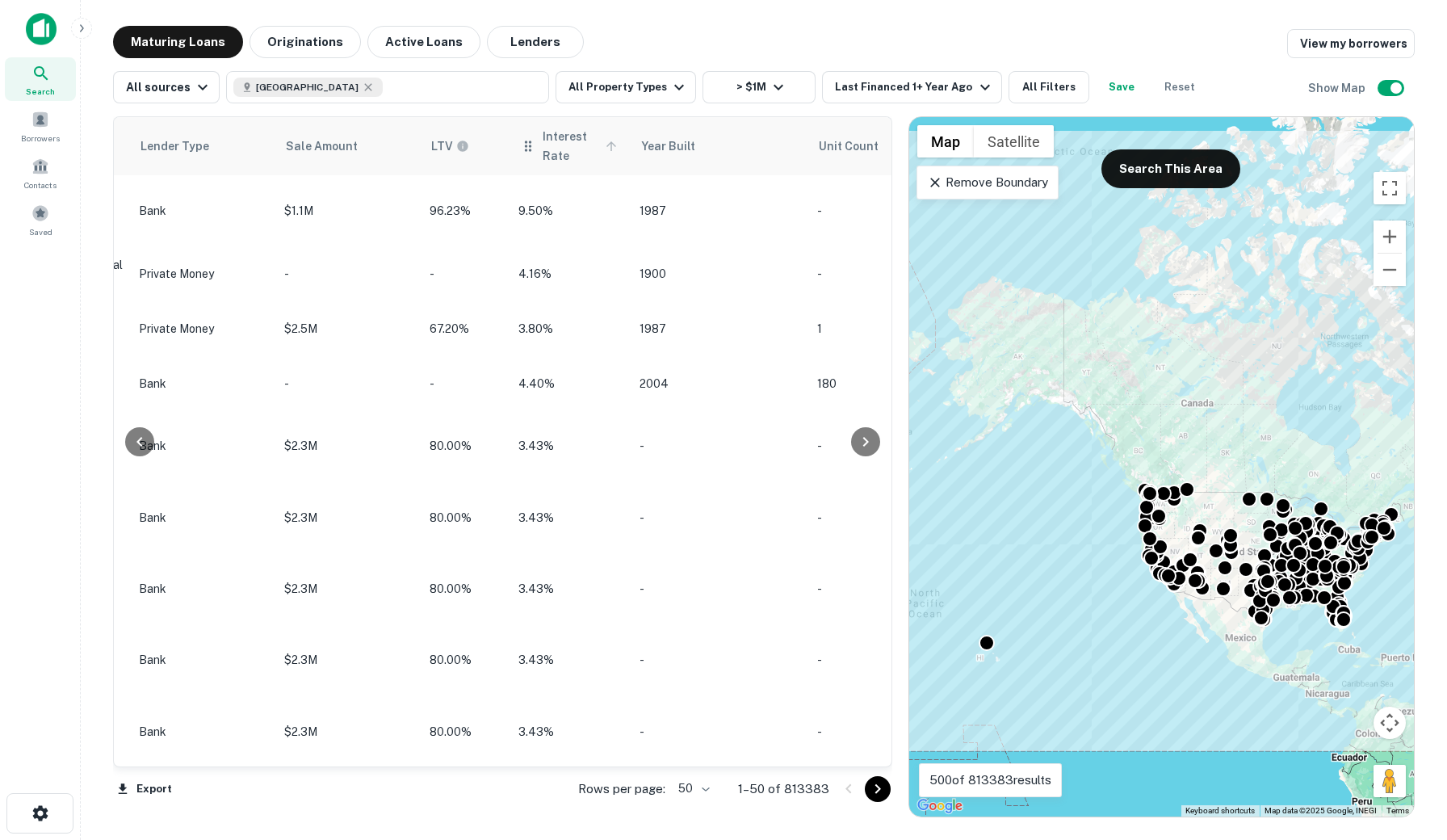
click at [607, 143] on icon at bounding box center [612, 146] width 9 height 9
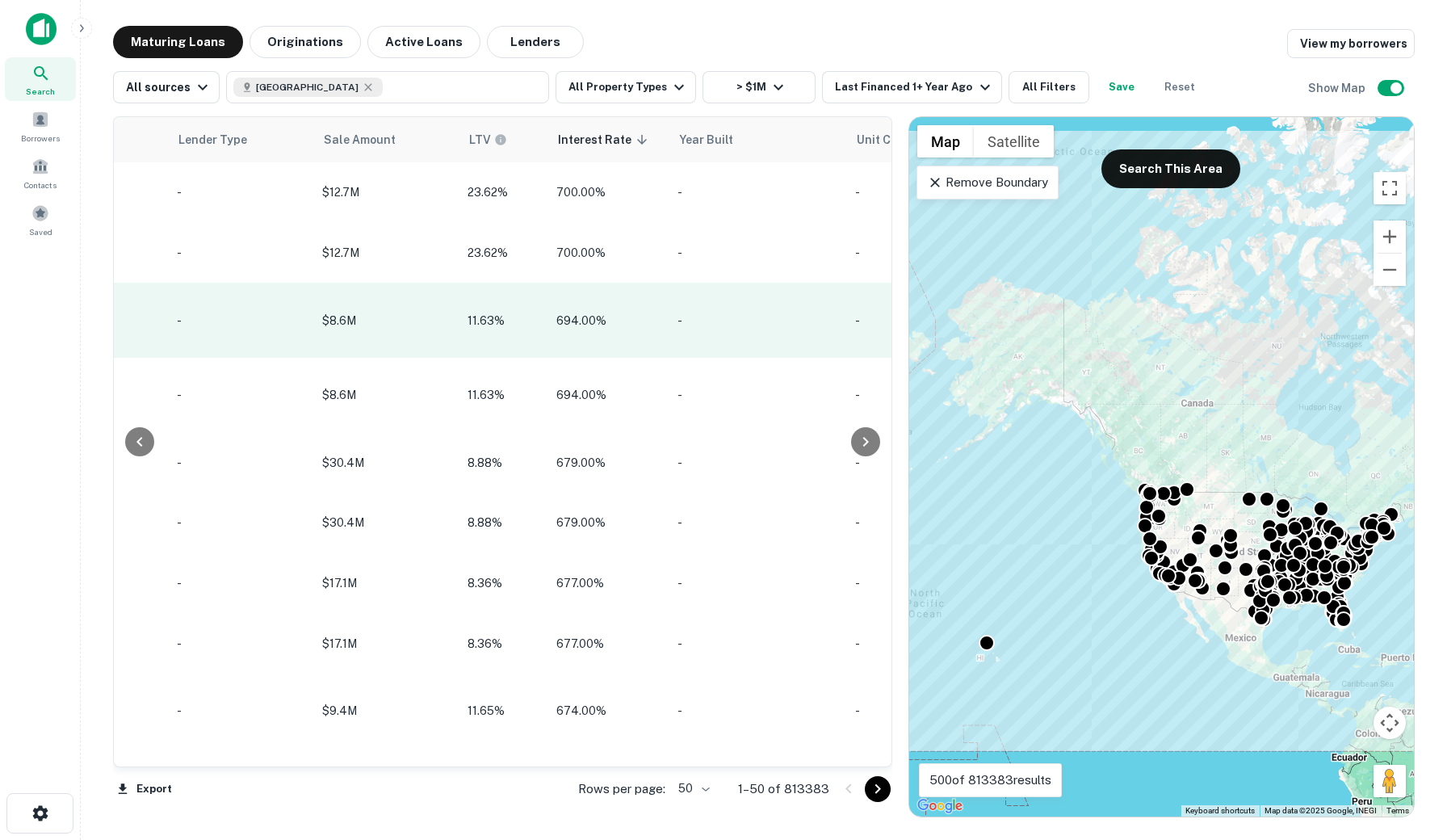
scroll to position [0, 1268]
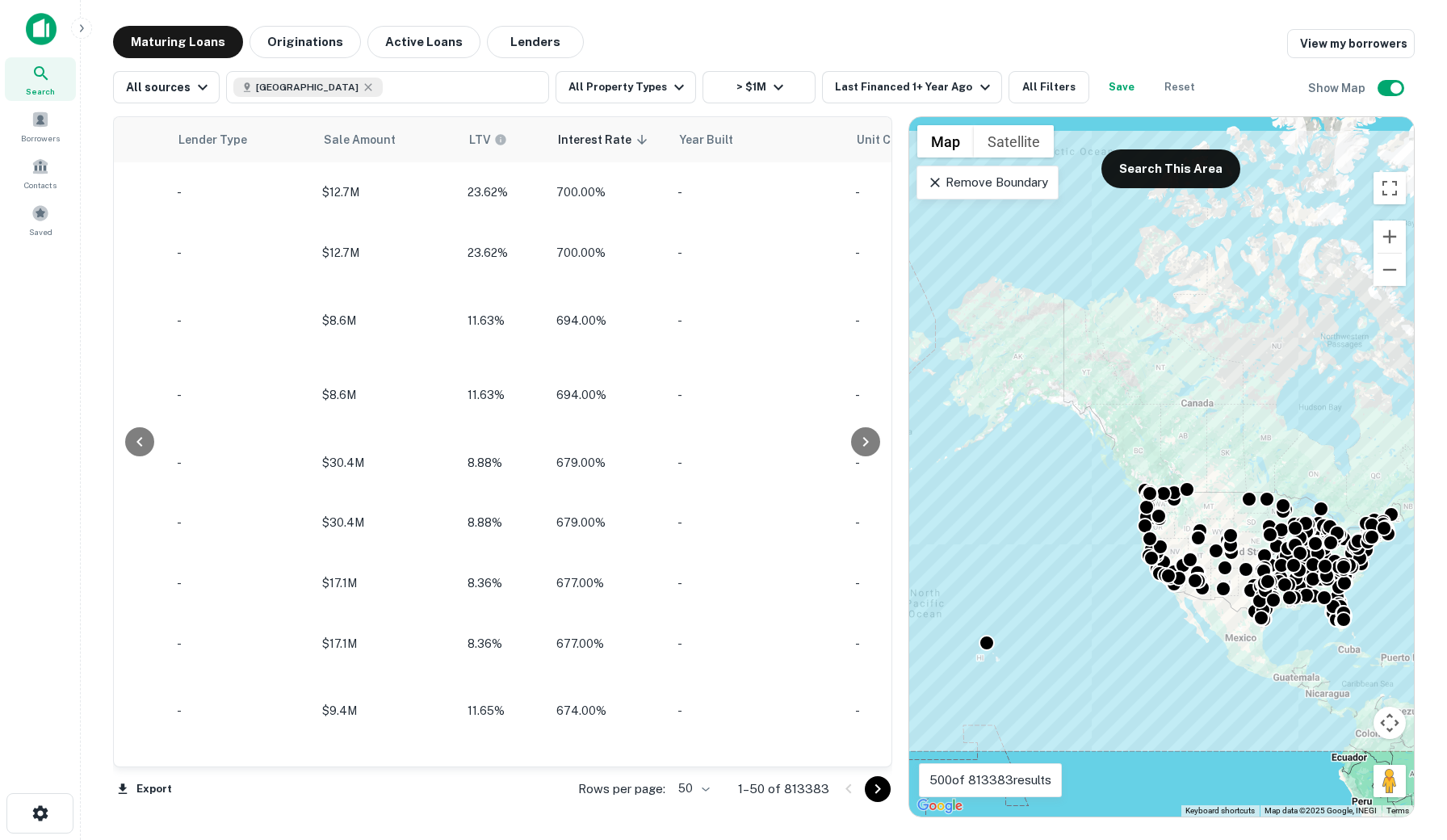
click at [124, 547] on div at bounding box center [139, 442] width 52 height 649
